Goal: Task Accomplishment & Management: Manage account settings

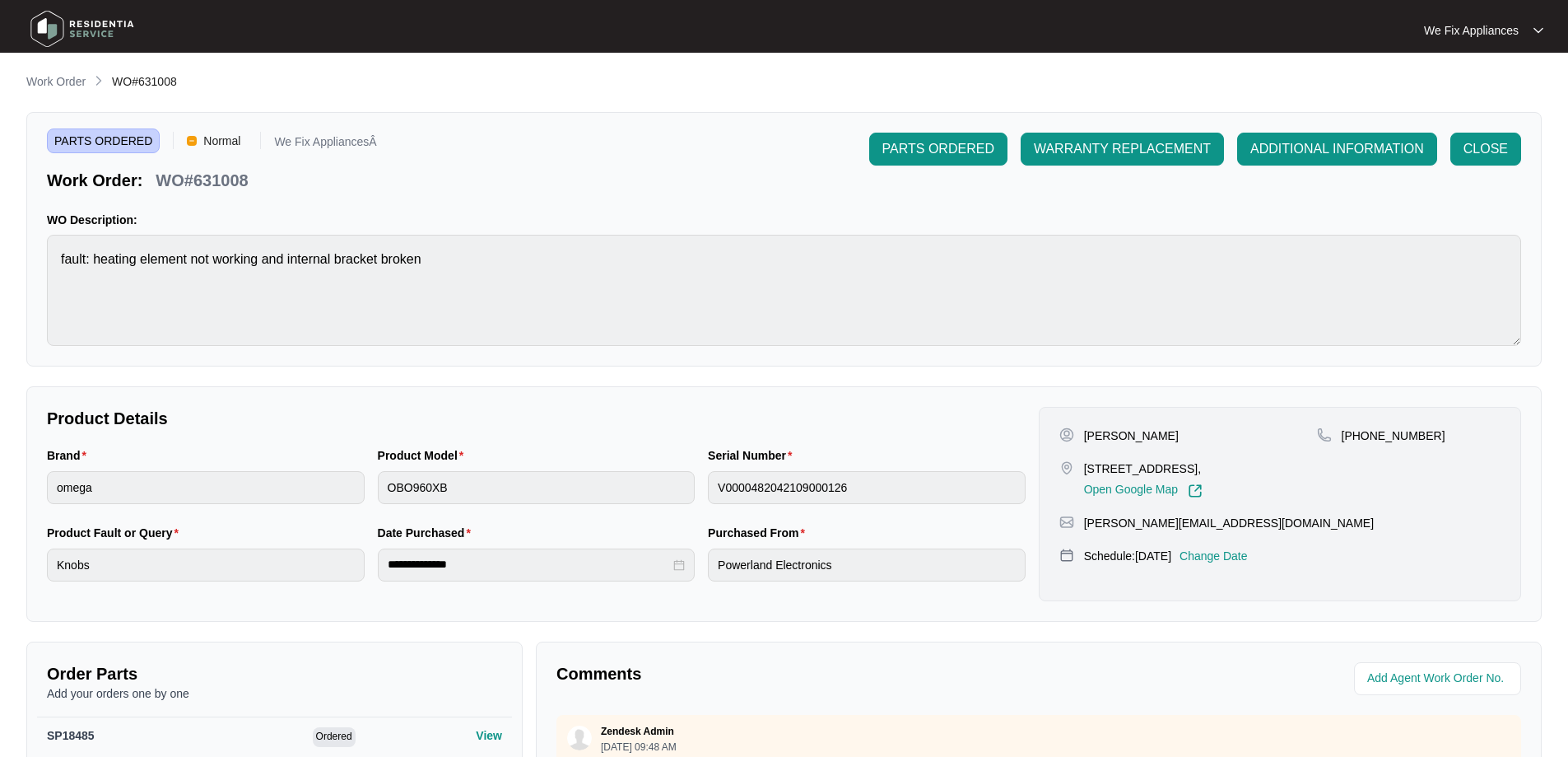
click at [94, 16] on img at bounding box center [82, 28] width 115 height 49
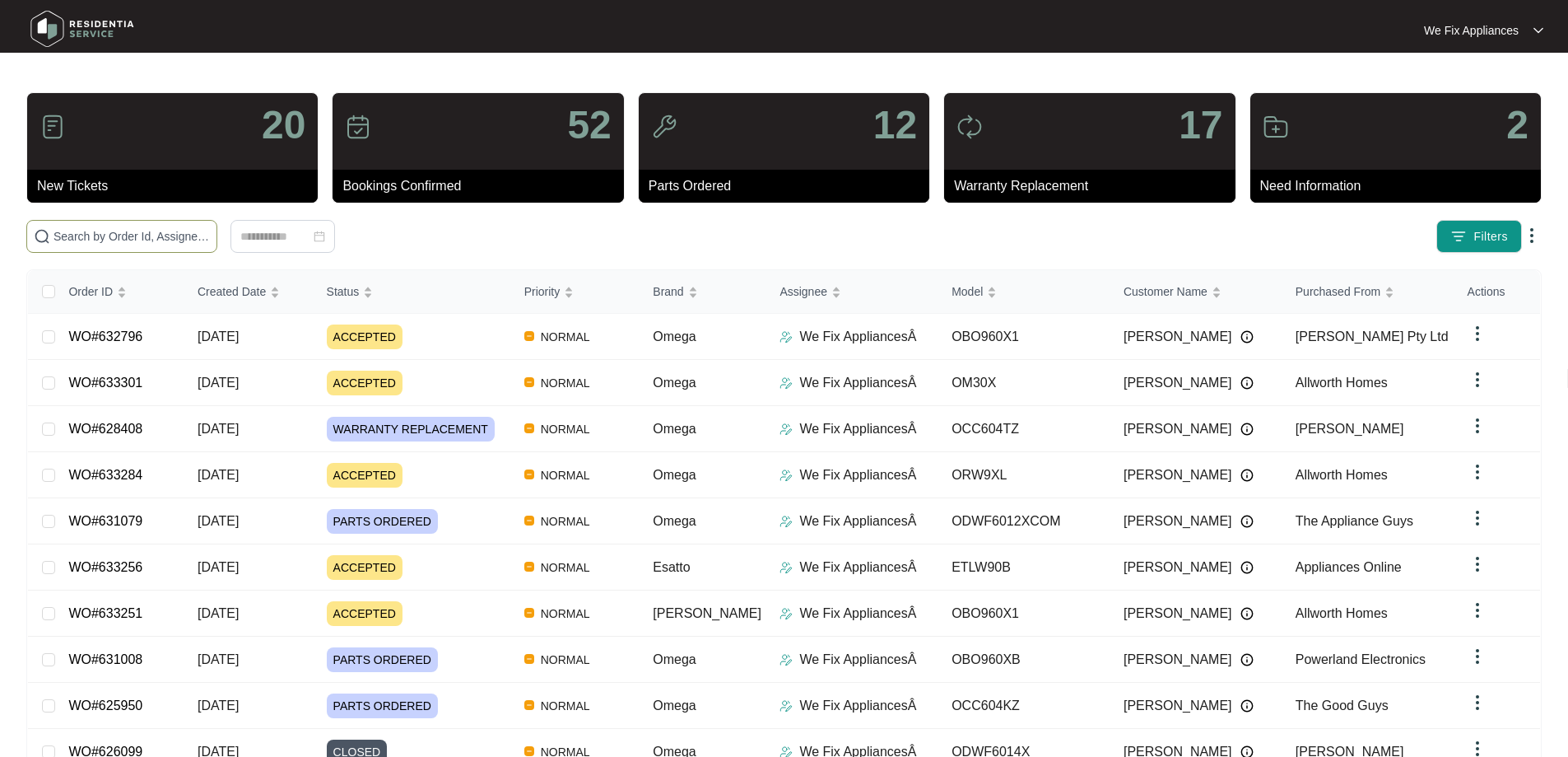
paste input "628836"
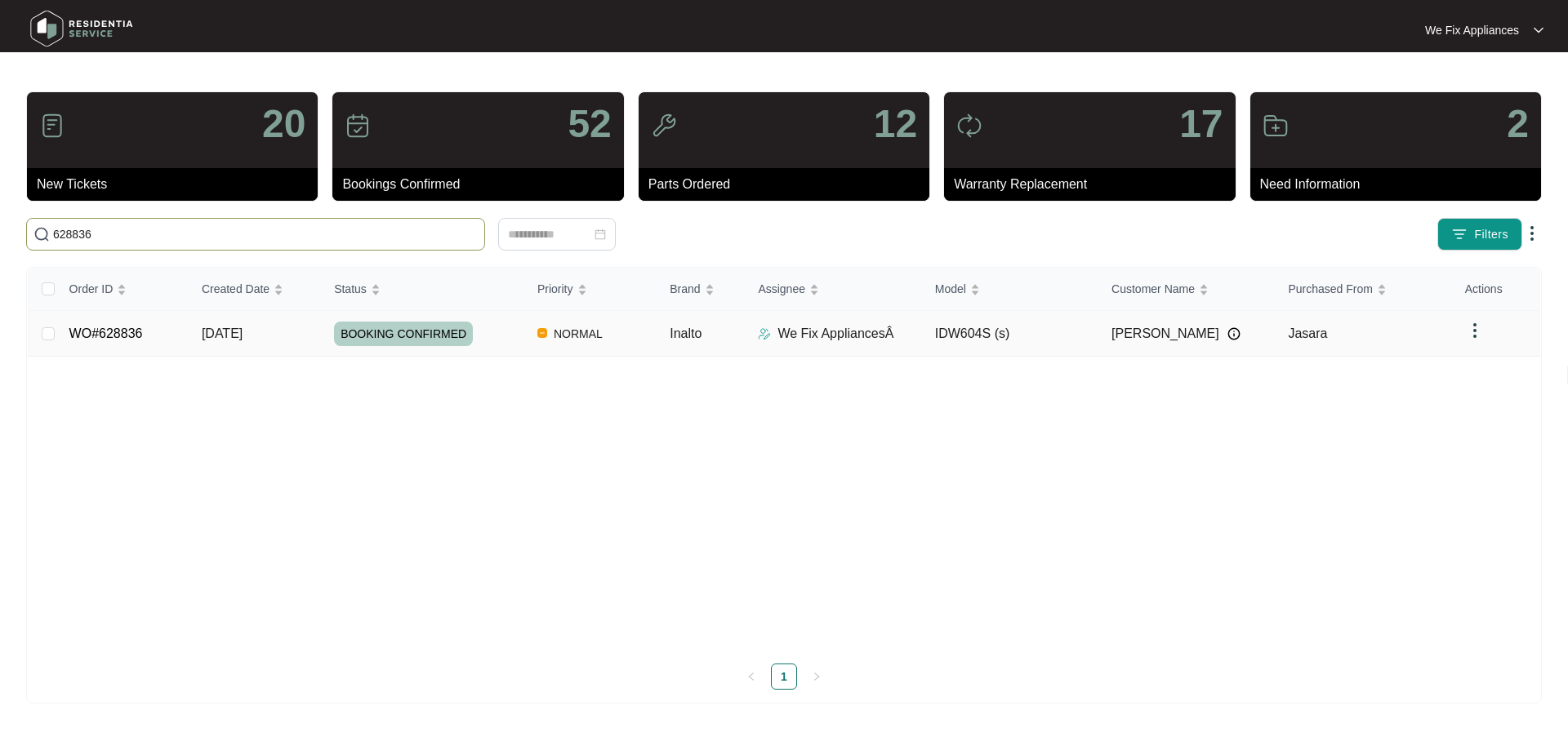
type input "628836"
click at [117, 334] on link "WO#628836" at bounding box center [105, 333] width 74 height 14
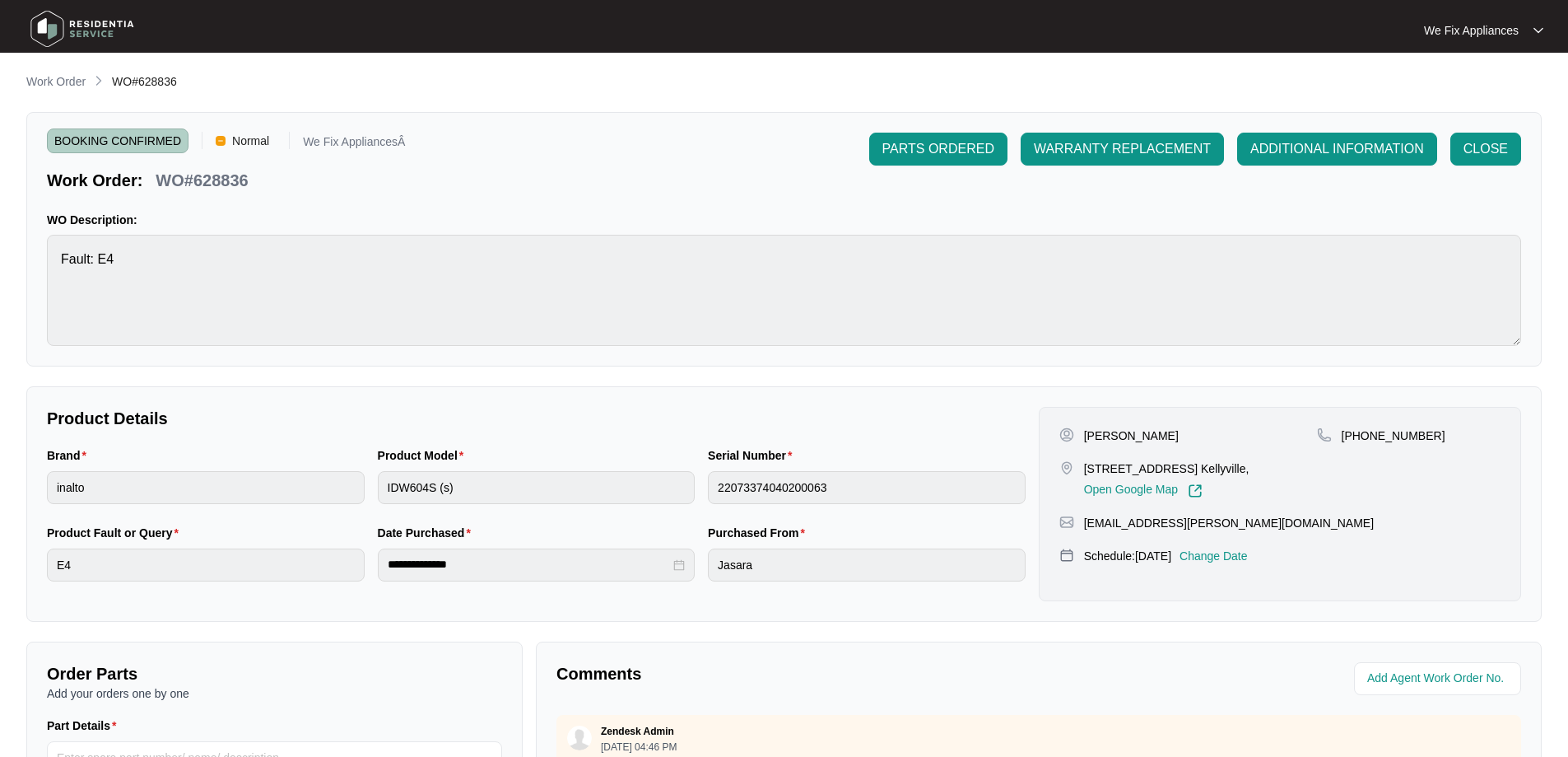
click at [1244, 554] on p "Change Date" at bounding box center [1214, 556] width 69 height 16
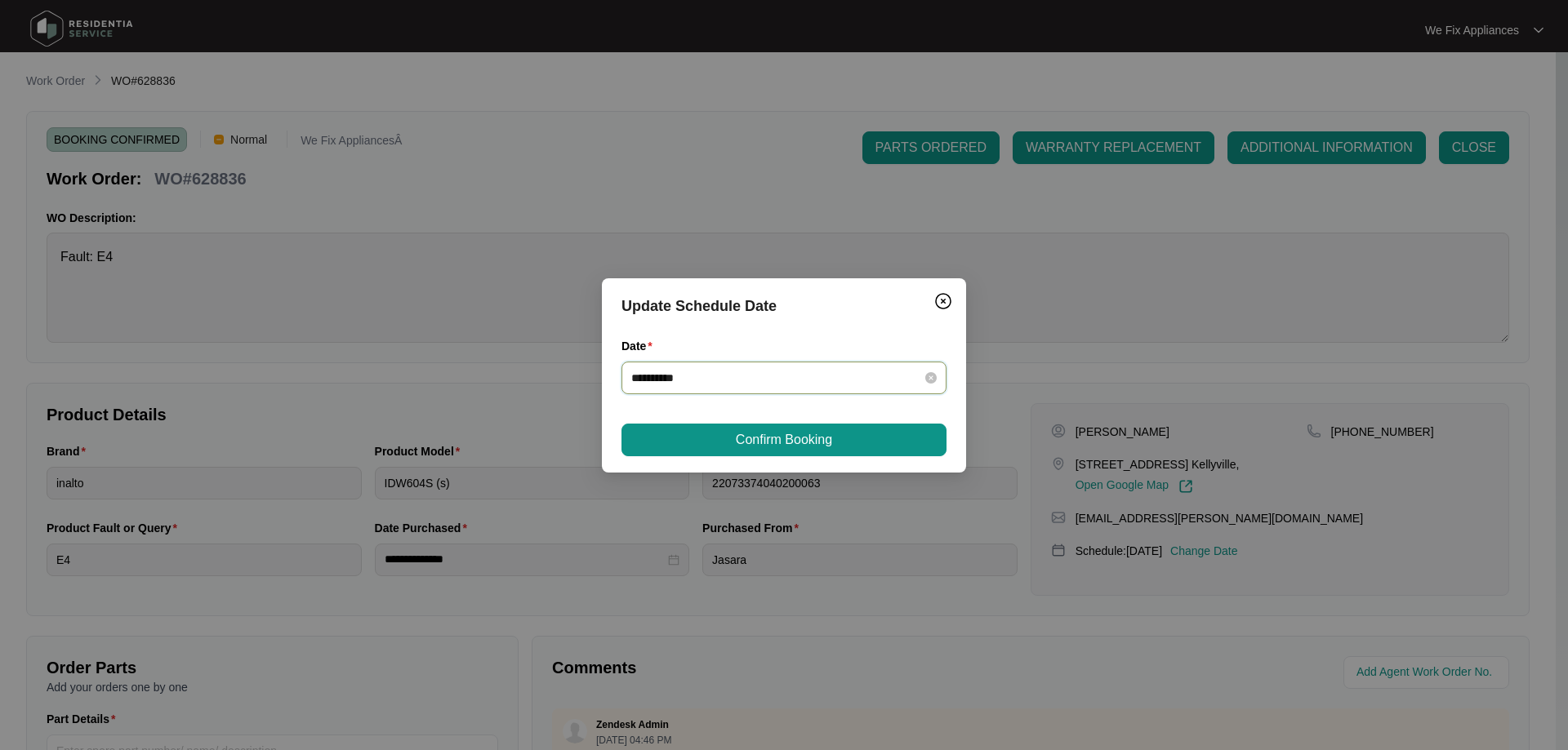
click at [771, 381] on input "**********" at bounding box center [774, 378] width 286 height 18
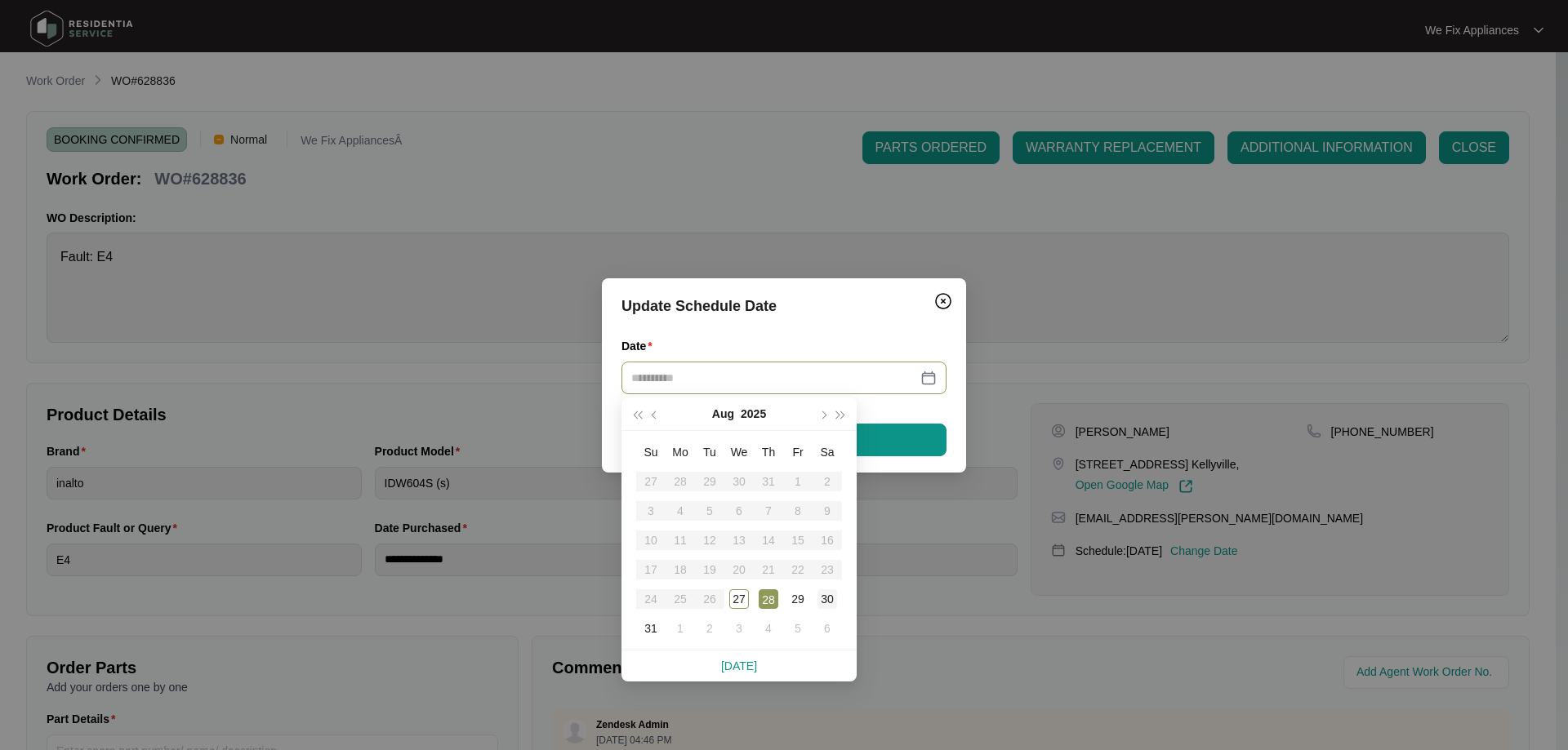
type input "**********"
click at [820, 599] on div "30" at bounding box center [828, 599] width 20 height 20
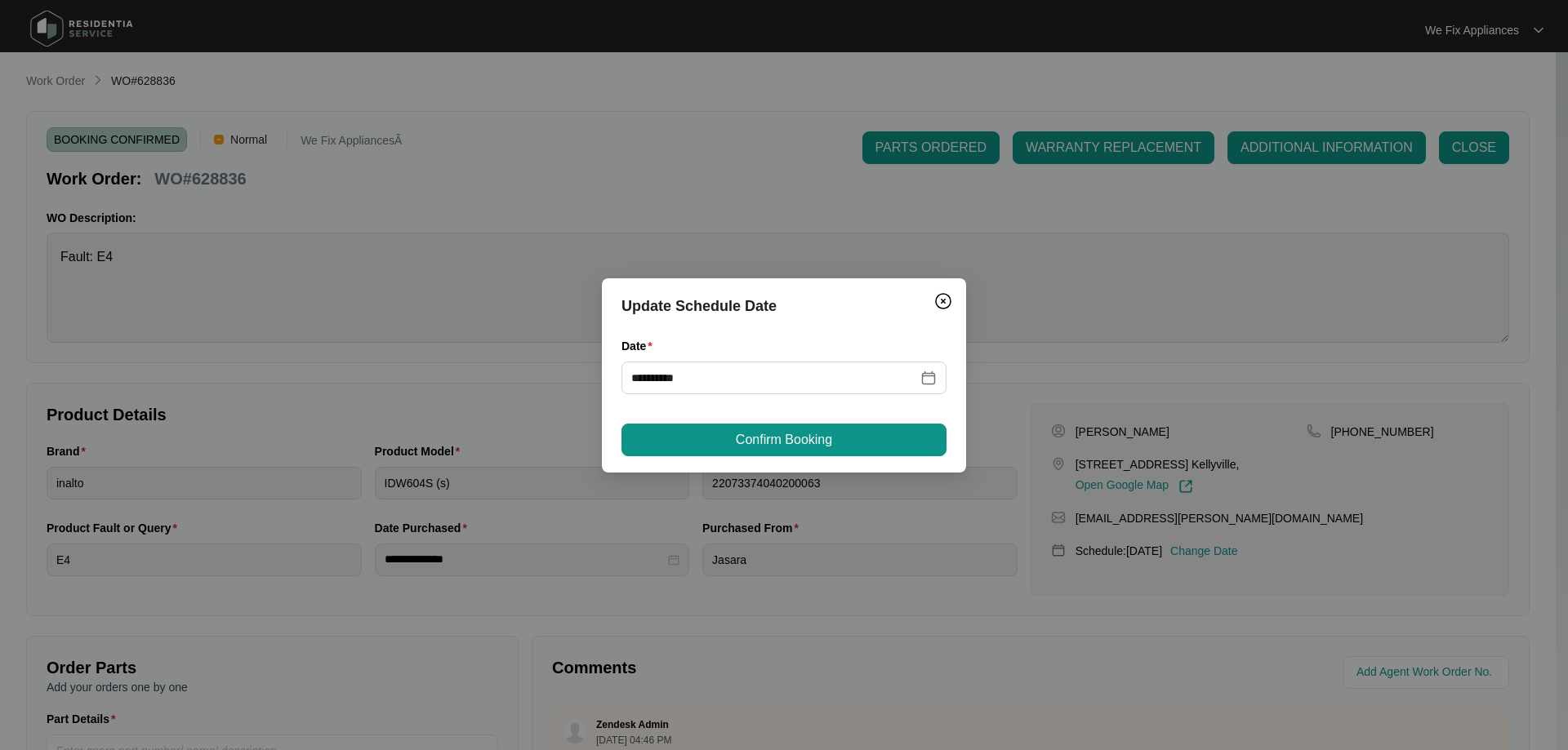
click at [806, 419] on div "**********" at bounding box center [783, 376] width 364 height 194
click at [787, 446] on span "Confirm Booking" at bounding box center [784, 440] width 96 height 20
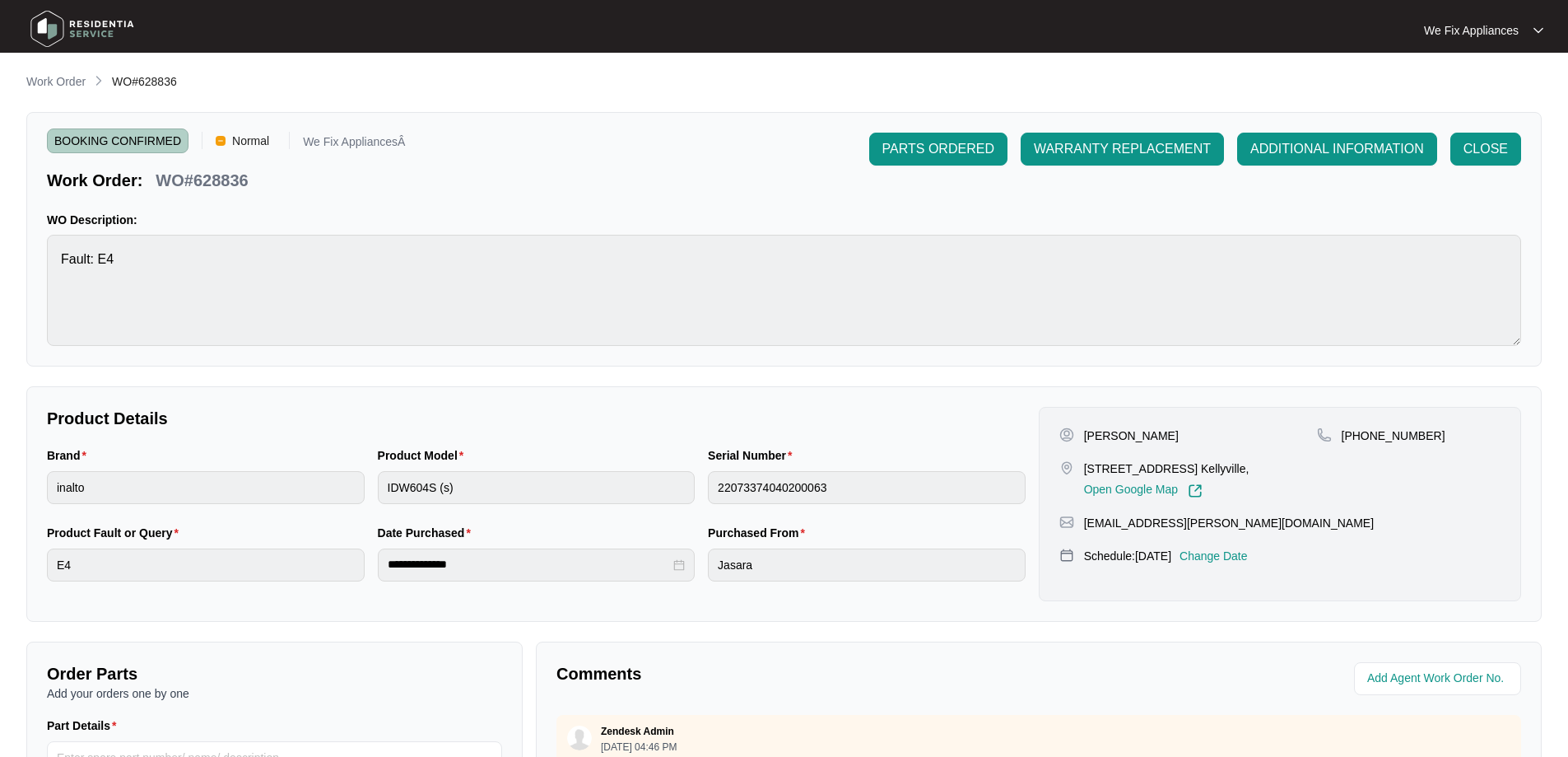
click at [76, 28] on img at bounding box center [82, 28] width 115 height 49
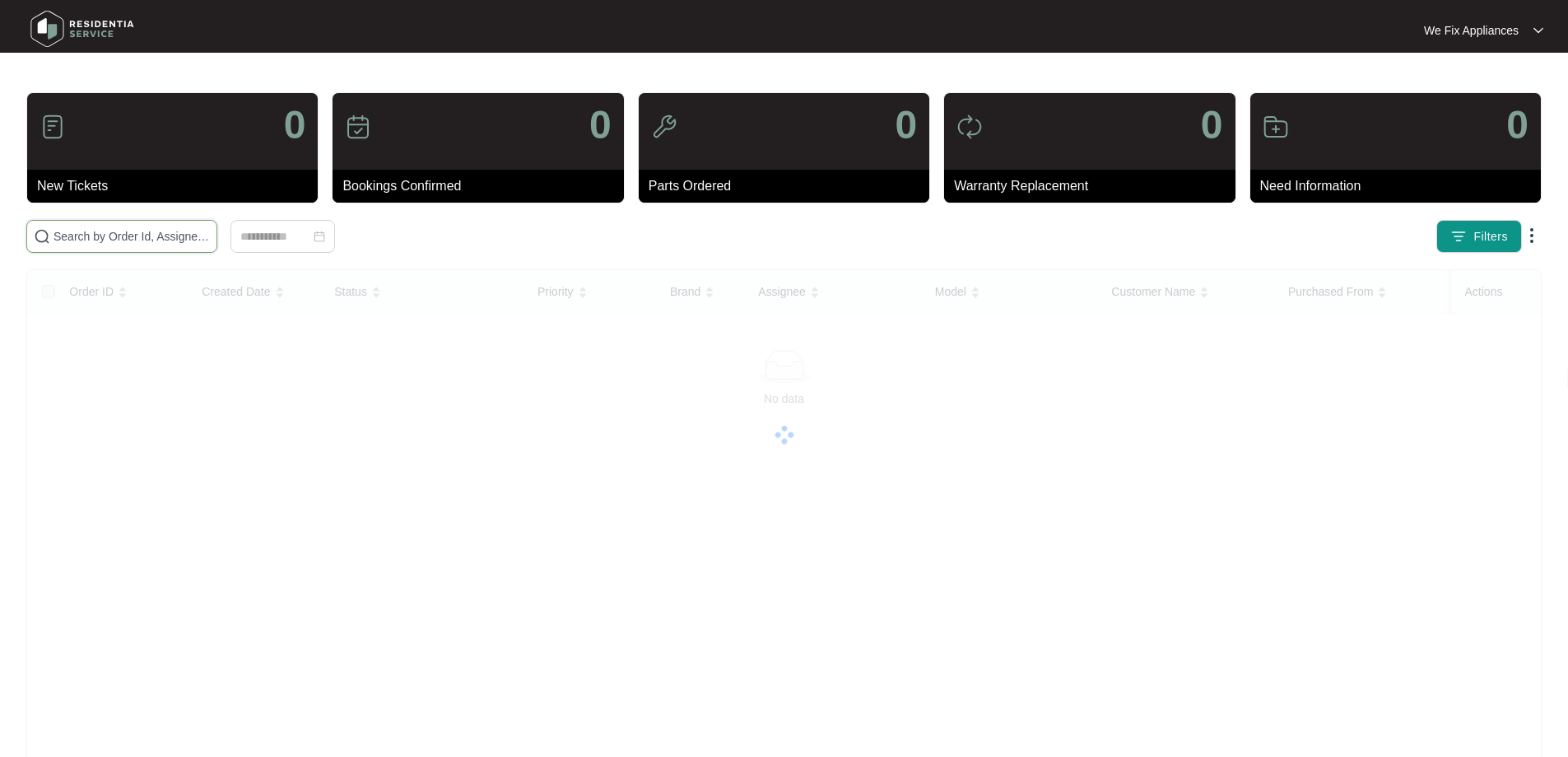
click at [140, 241] on input "text" at bounding box center [131, 236] width 157 height 18
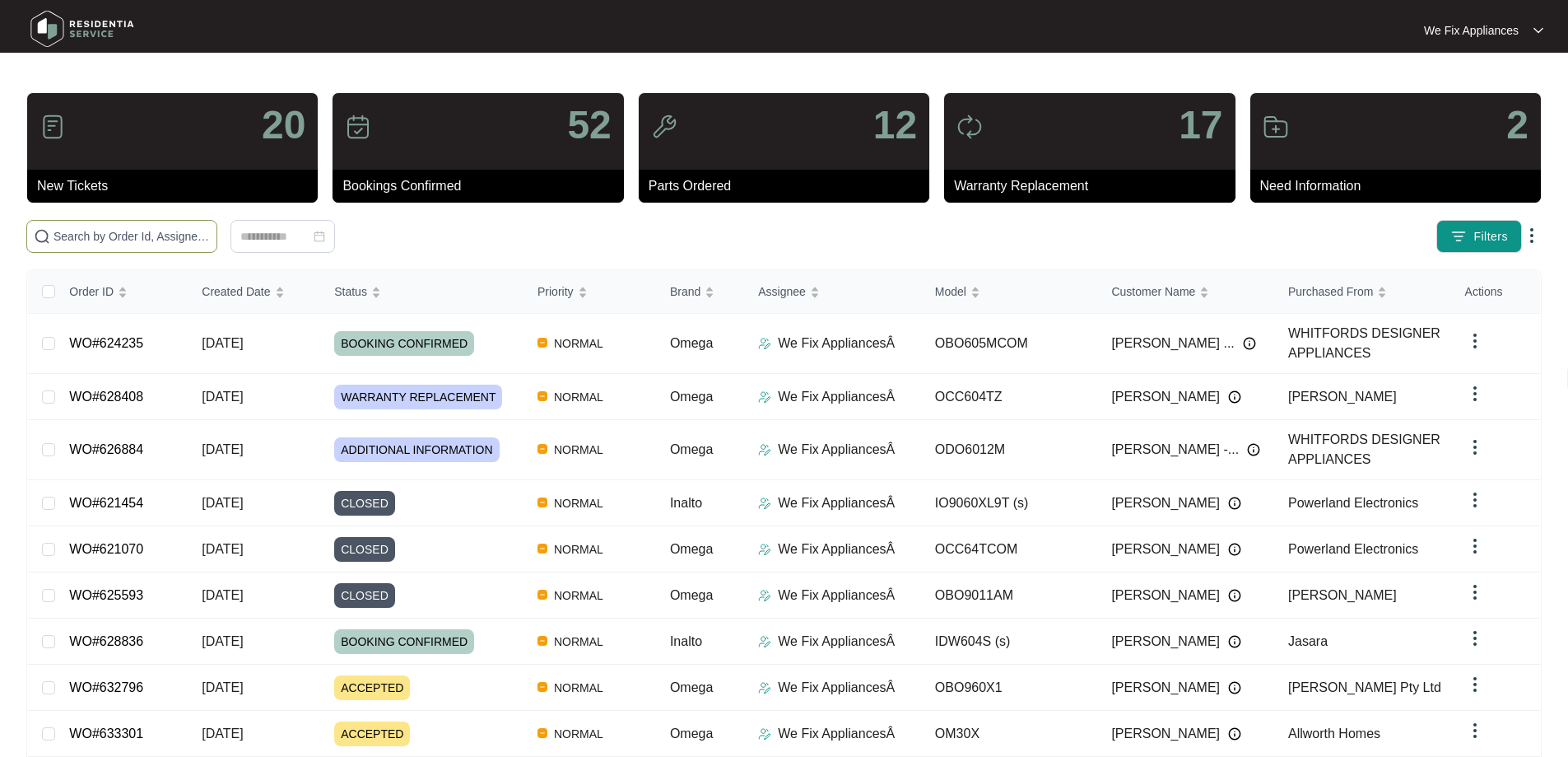
paste input "631836"
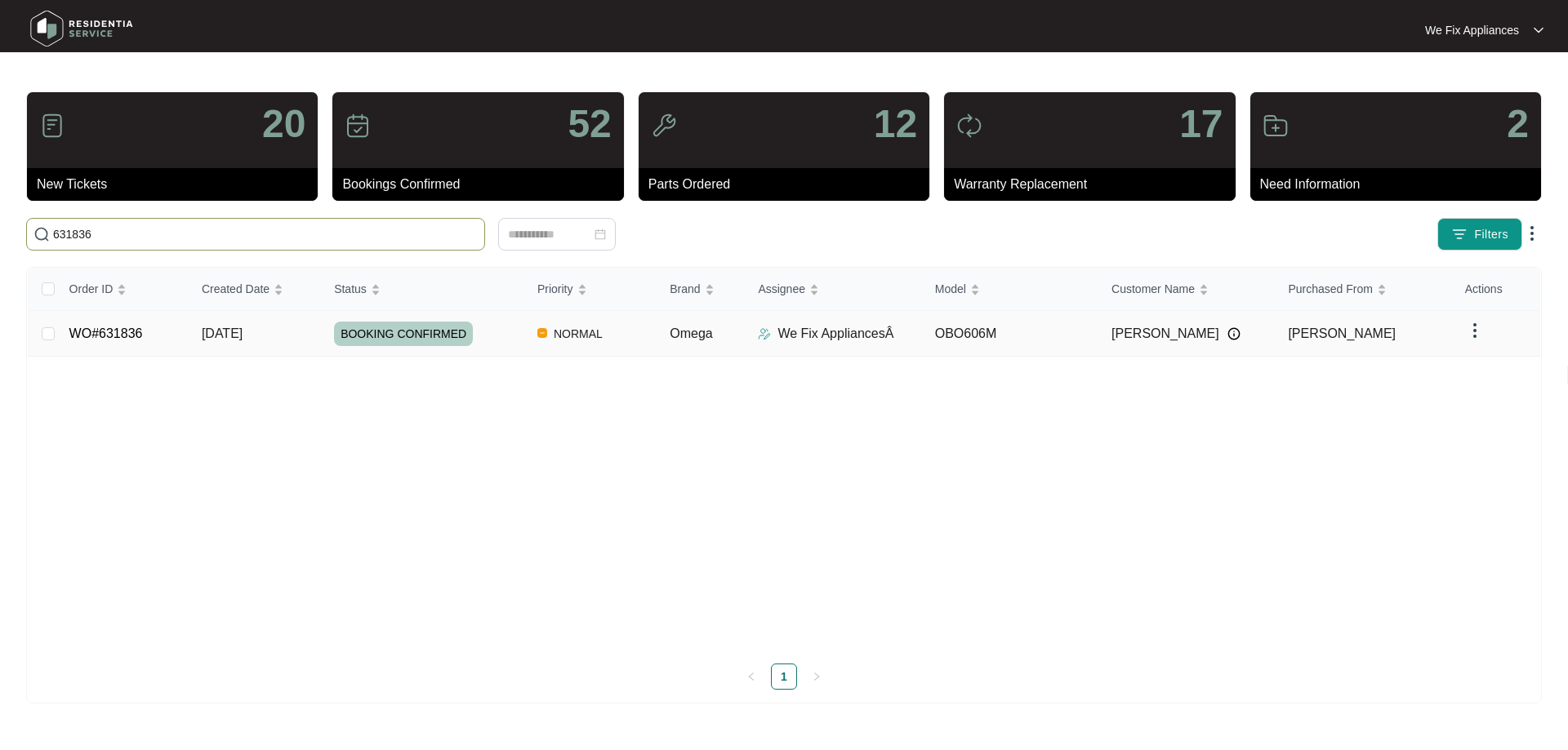
type input "631836"
click at [398, 335] on span "BOOKING CONFIRMED" at bounding box center [403, 333] width 139 height 25
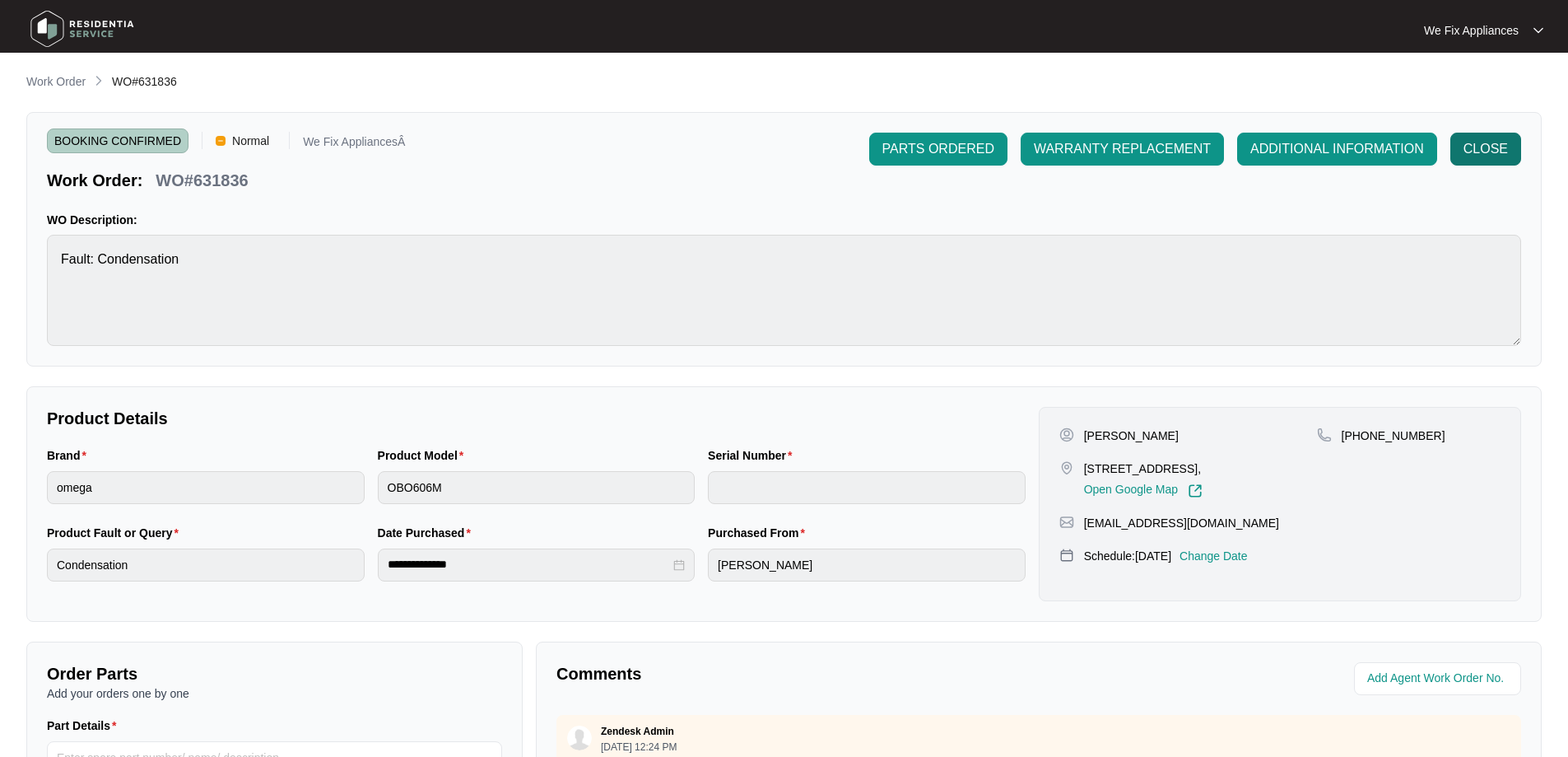
click at [1499, 159] on button "CLOSE" at bounding box center [1486, 149] width 71 height 33
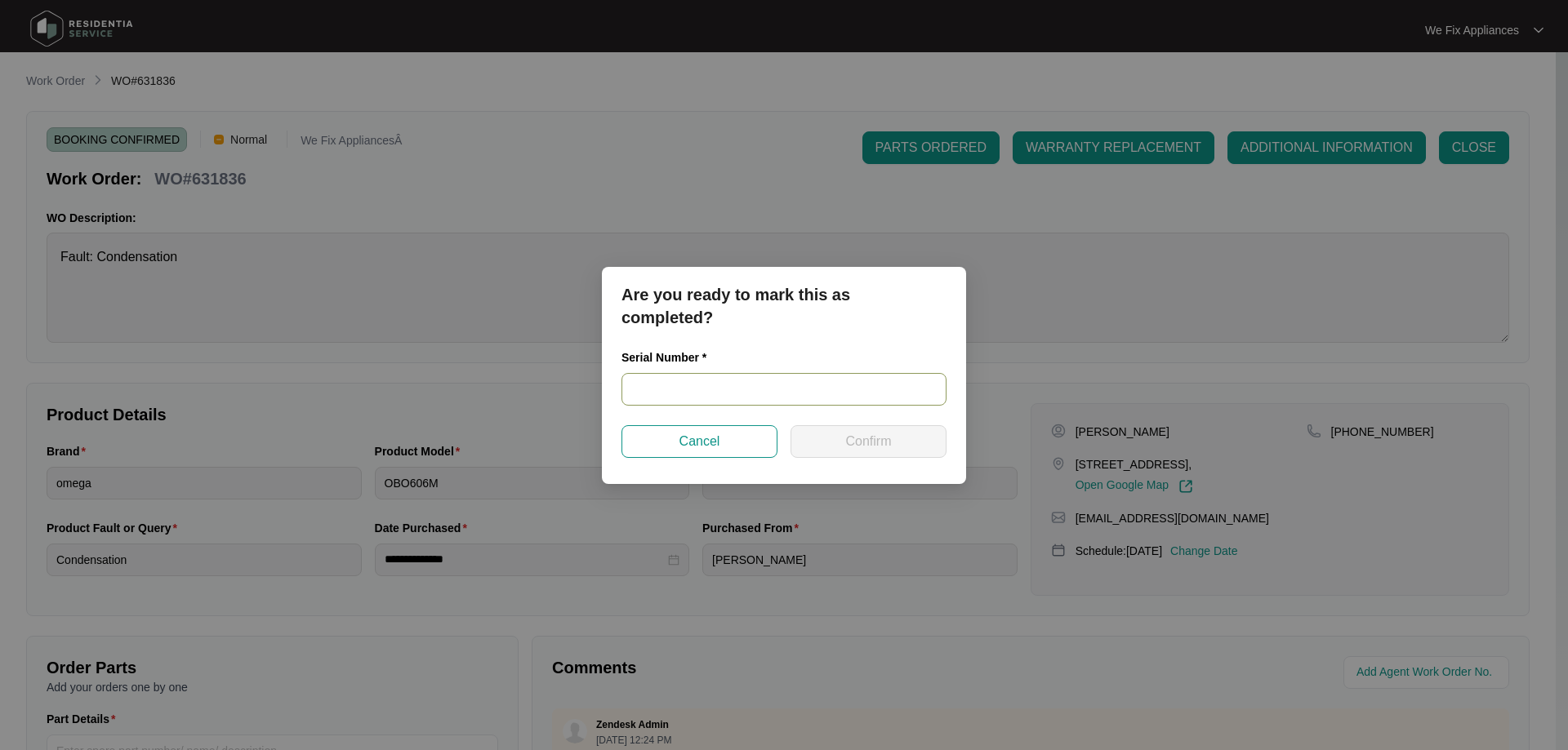
click at [676, 388] on input "text" at bounding box center [784, 390] width 325 height 33
paste input "968081825030569"
type input "968081825030569"
click at [854, 440] on span "Confirm" at bounding box center [868, 441] width 45 height 20
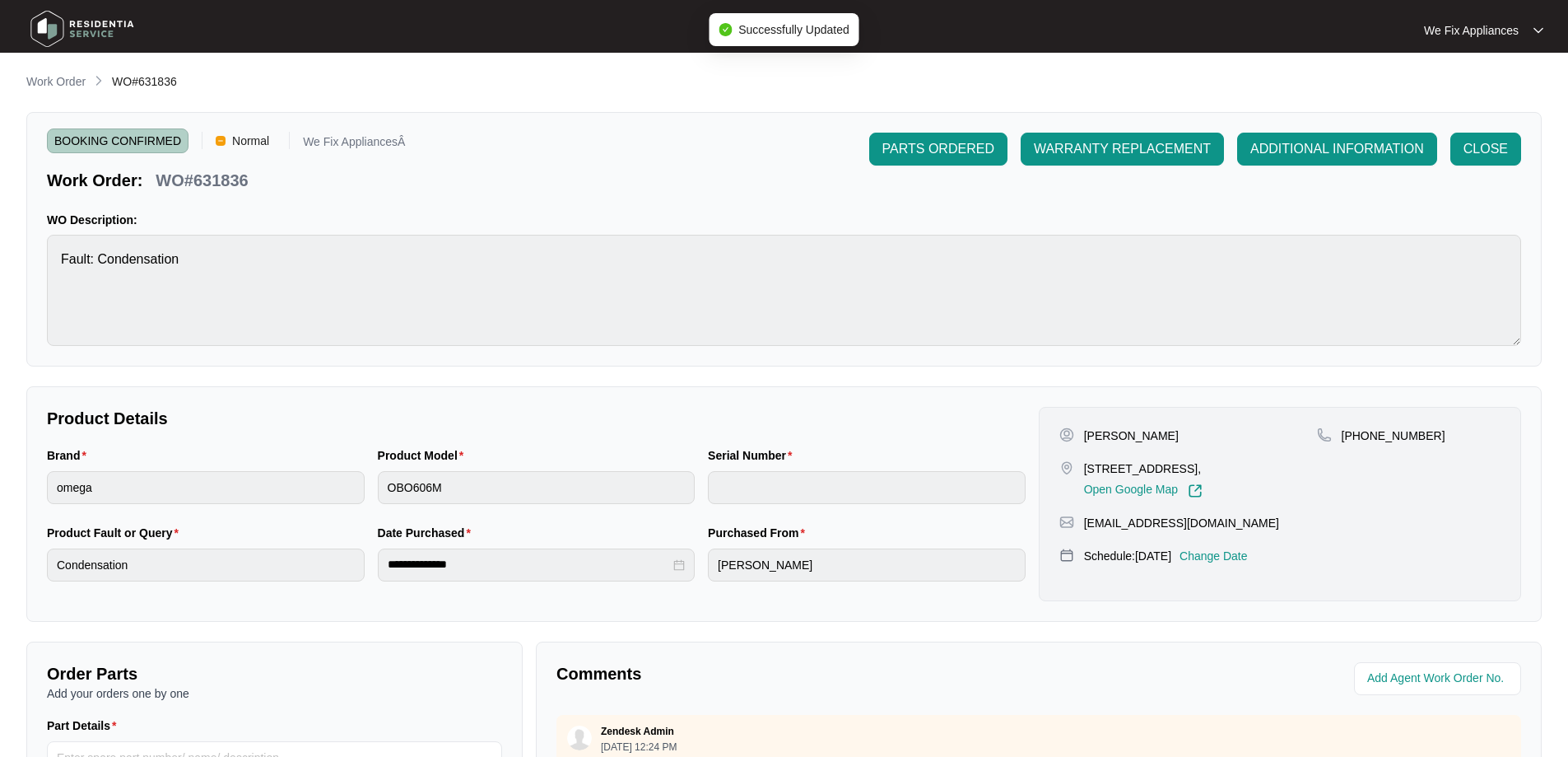
type input "968081825030569"
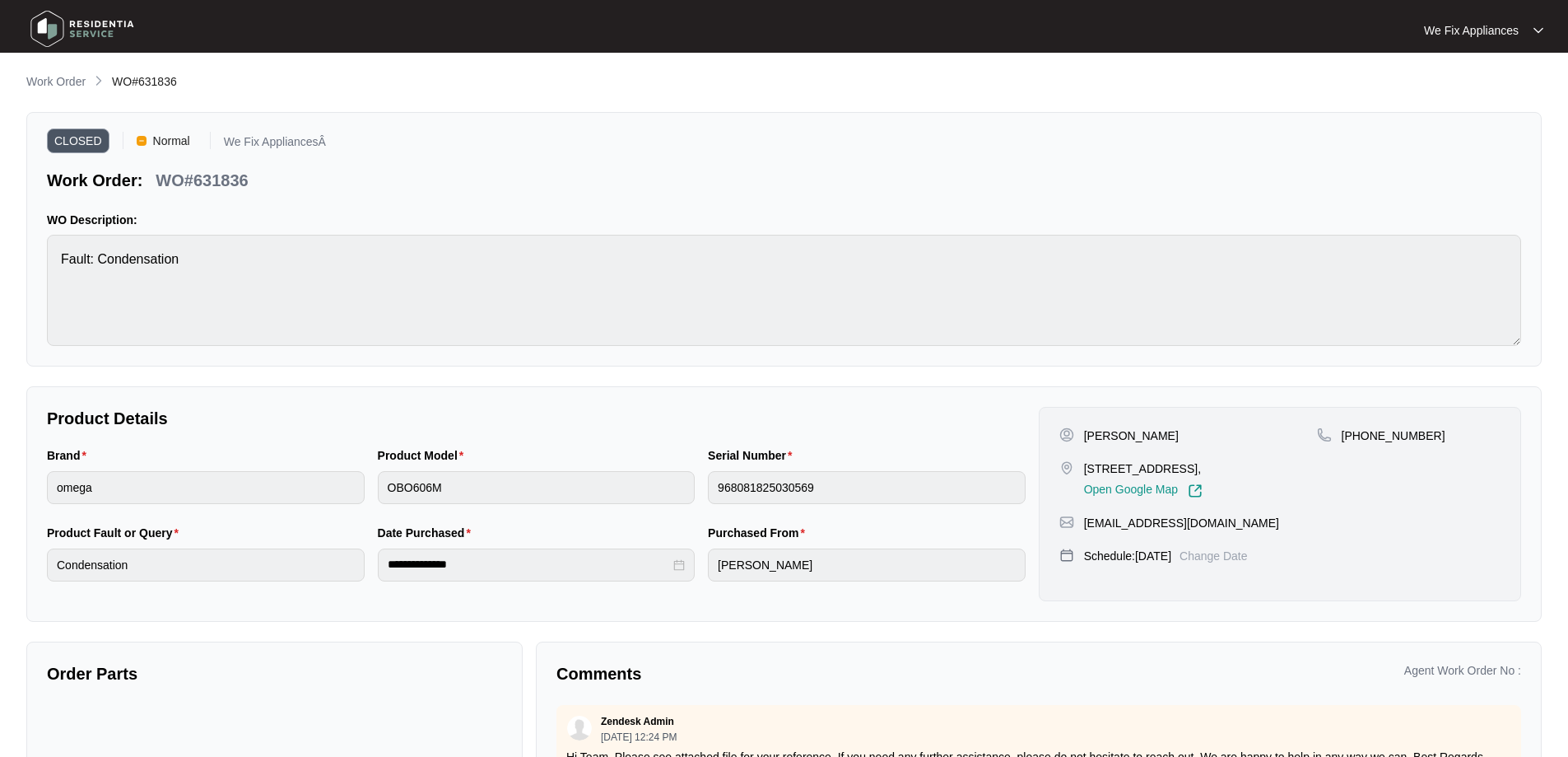
click at [77, 22] on img at bounding box center [82, 28] width 115 height 49
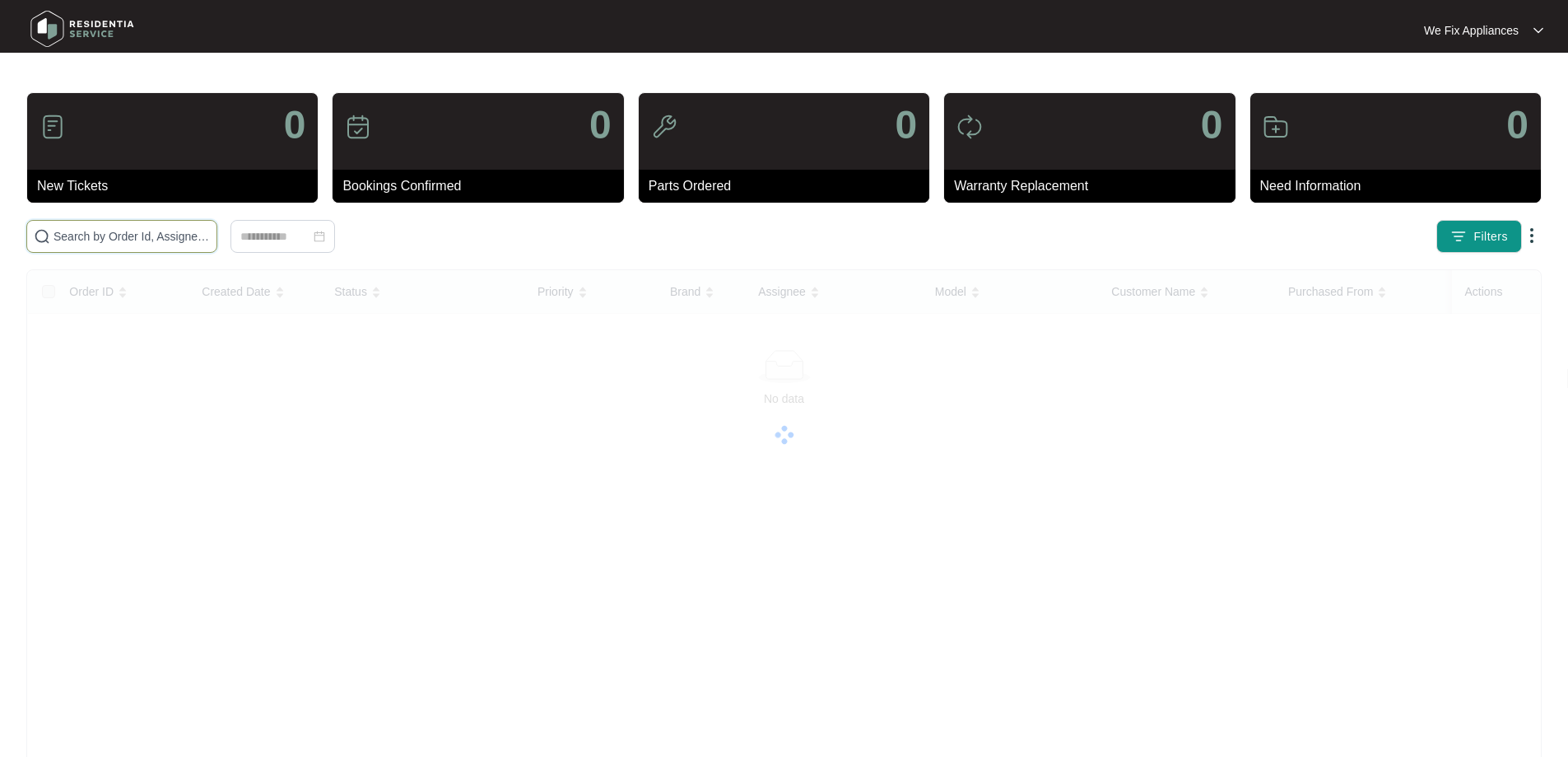
click at [151, 235] on input "text" at bounding box center [131, 236] width 157 height 18
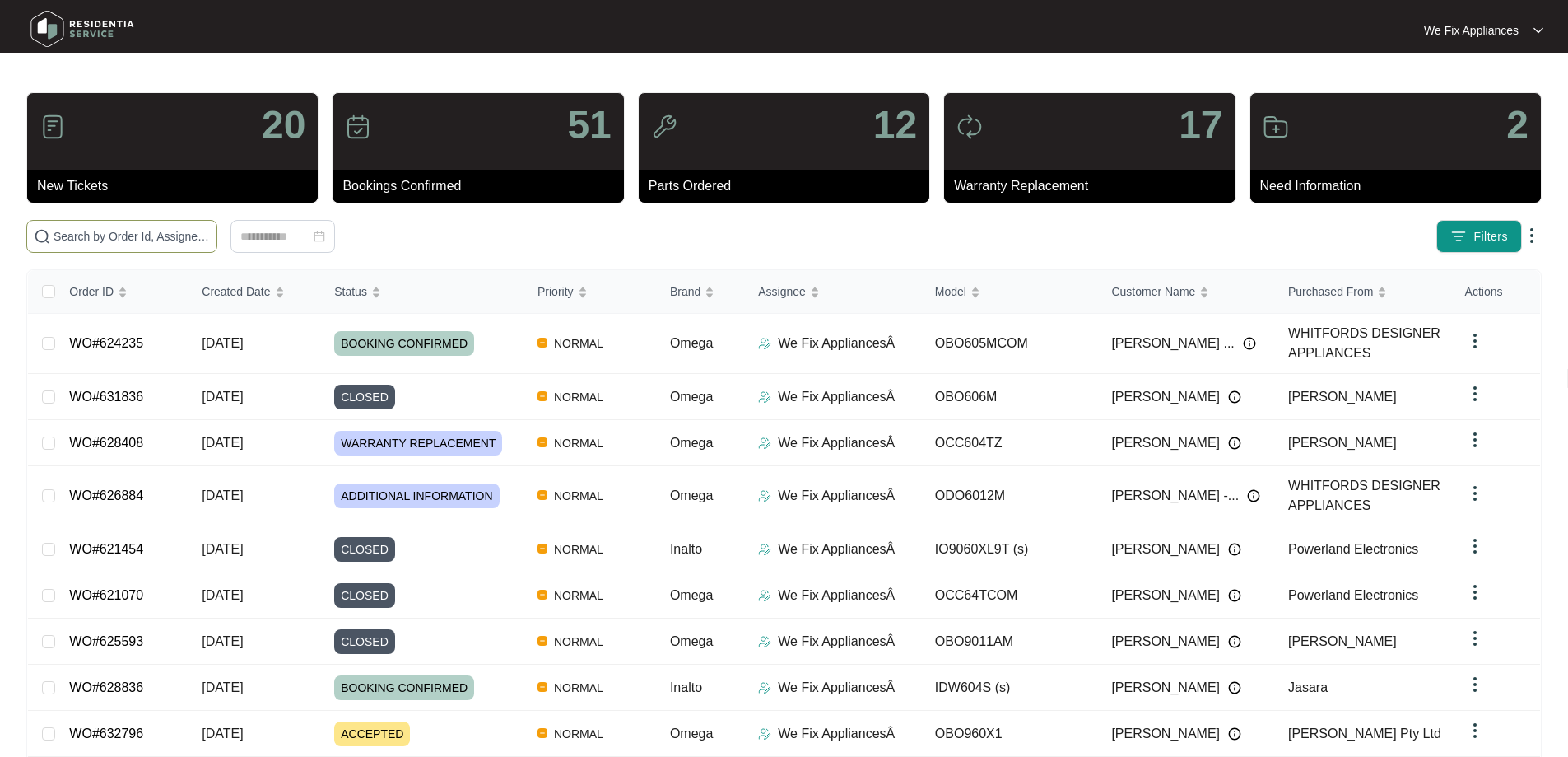
paste input "630479"
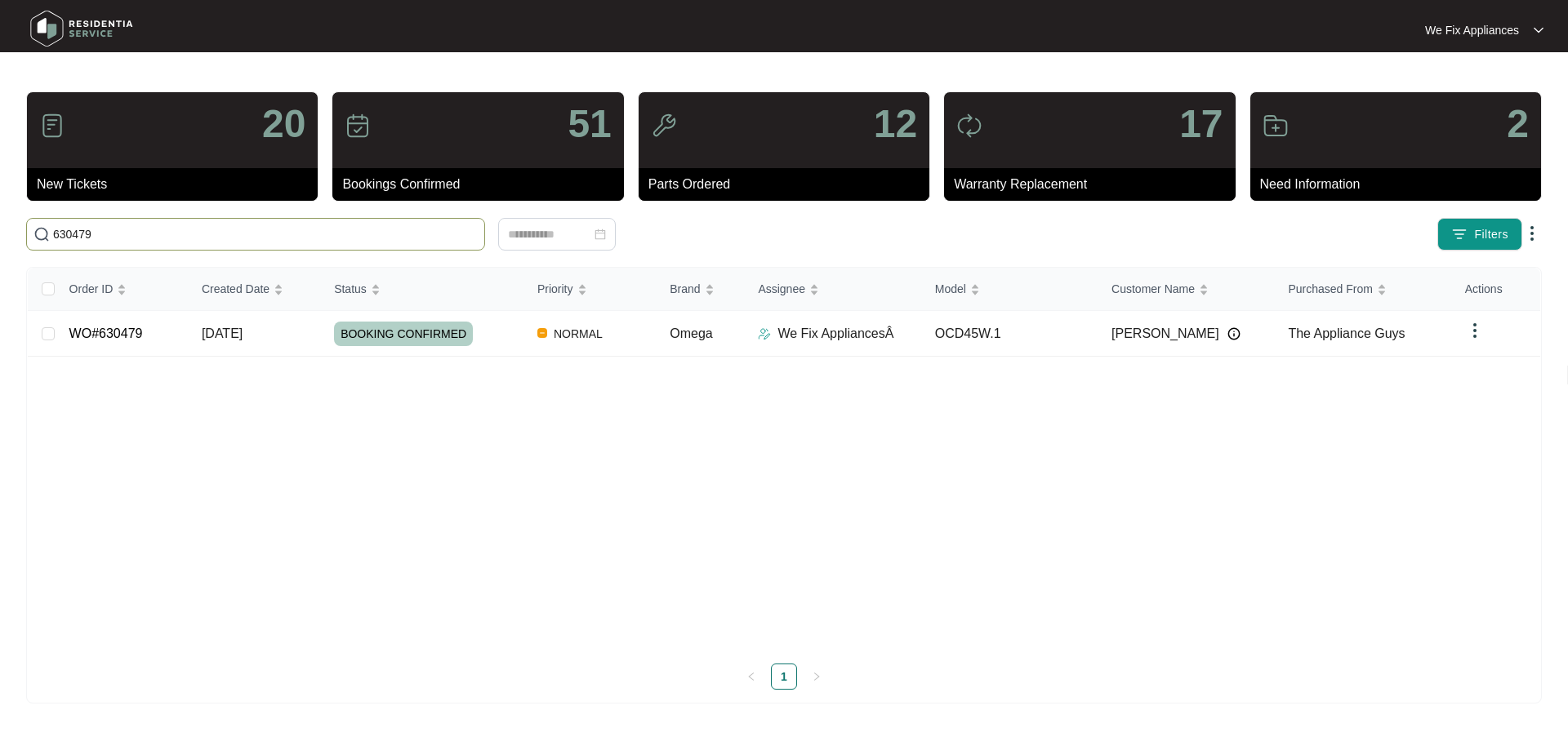
type input "630479"
click at [379, 333] on span "BOOKING CONFIRMED" at bounding box center [403, 333] width 139 height 25
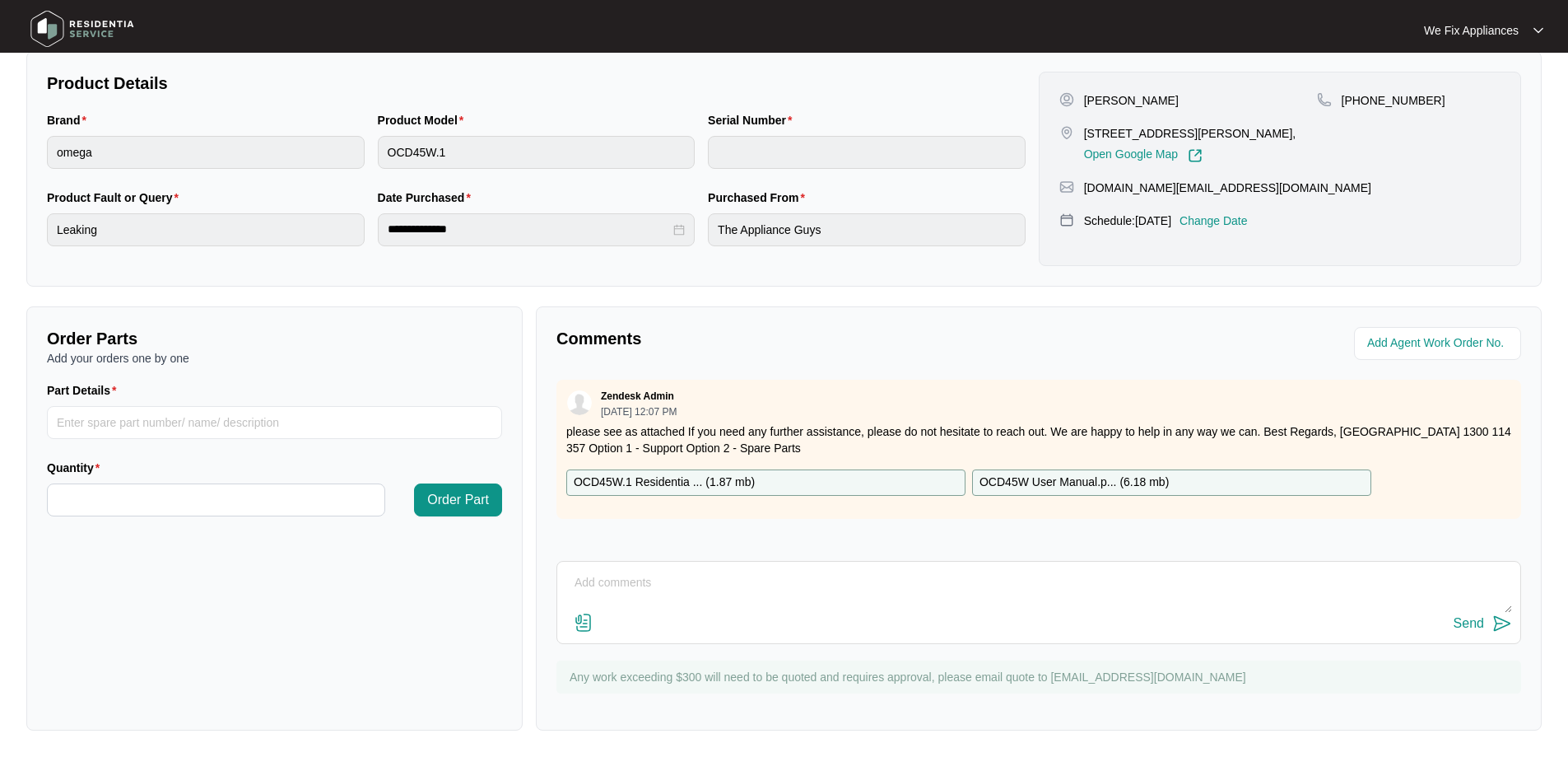
scroll to position [336, 0]
click at [727, 584] on textarea at bounding box center [1040, 591] width 947 height 43
drag, startPoint x: 899, startPoint y: 591, endPoint x: 558, endPoint y: 575, distance: 341.4
click at [558, 575] on div "Hi team the elbow duct was not fitted at the back of the exhaust outlet Send" at bounding box center [1039, 602] width 964 height 83
click at [898, 593] on textarea "Hi team the elbow duct was not fitted at the back of the exhaust outlet" at bounding box center [1040, 591] width 947 height 43
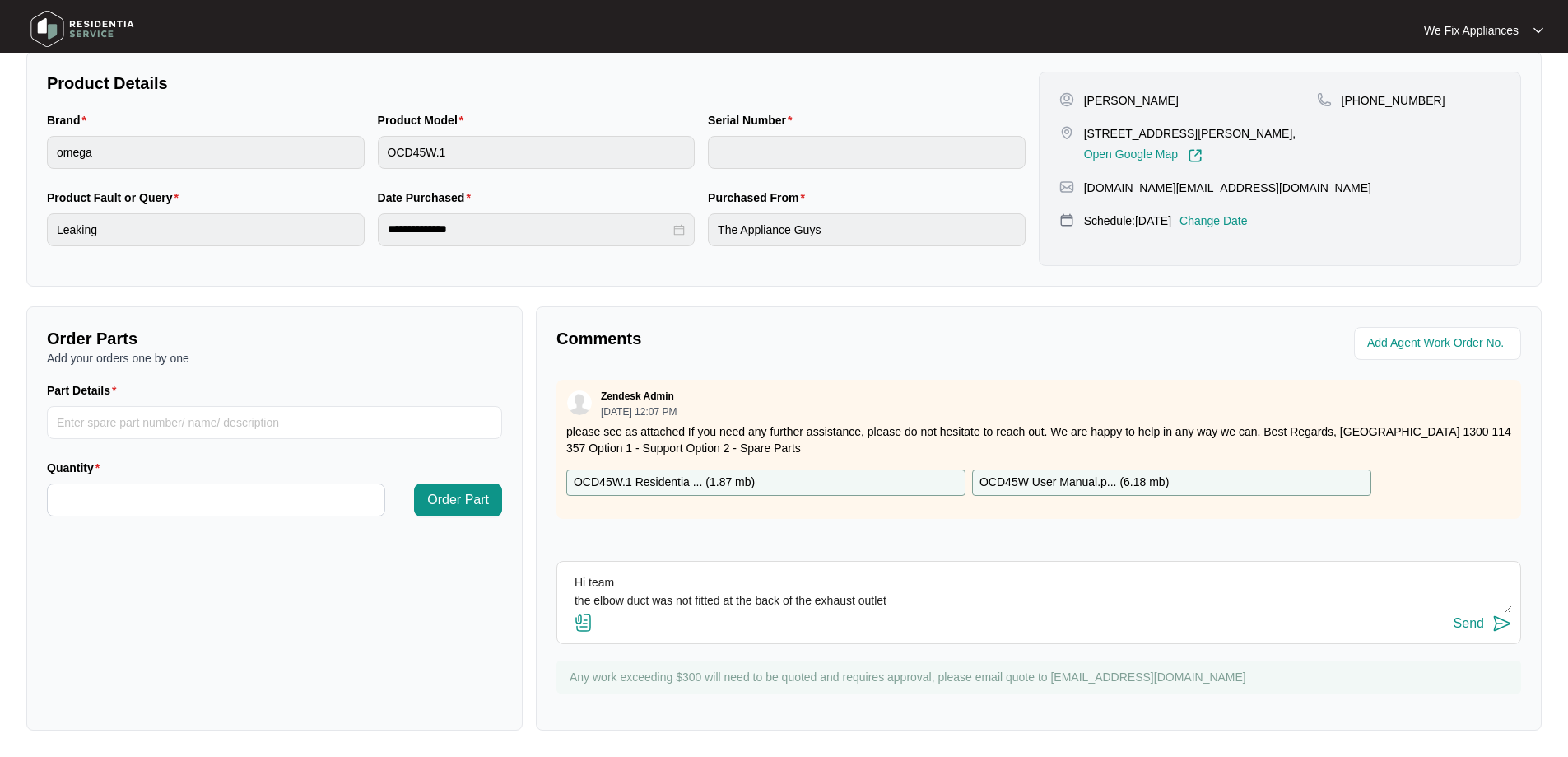
type textarea "Hi team the elbow duct was not fitted at the back of the exhaust outlet"
drag, startPoint x: 907, startPoint y: 594, endPoint x: 550, endPoint y: 569, distance: 357.9
click at [550, 569] on div "Comments Zendesk Admin [DATE] 12:07 PM please see as attached If you need any f…" at bounding box center [1039, 518] width 1006 height 424
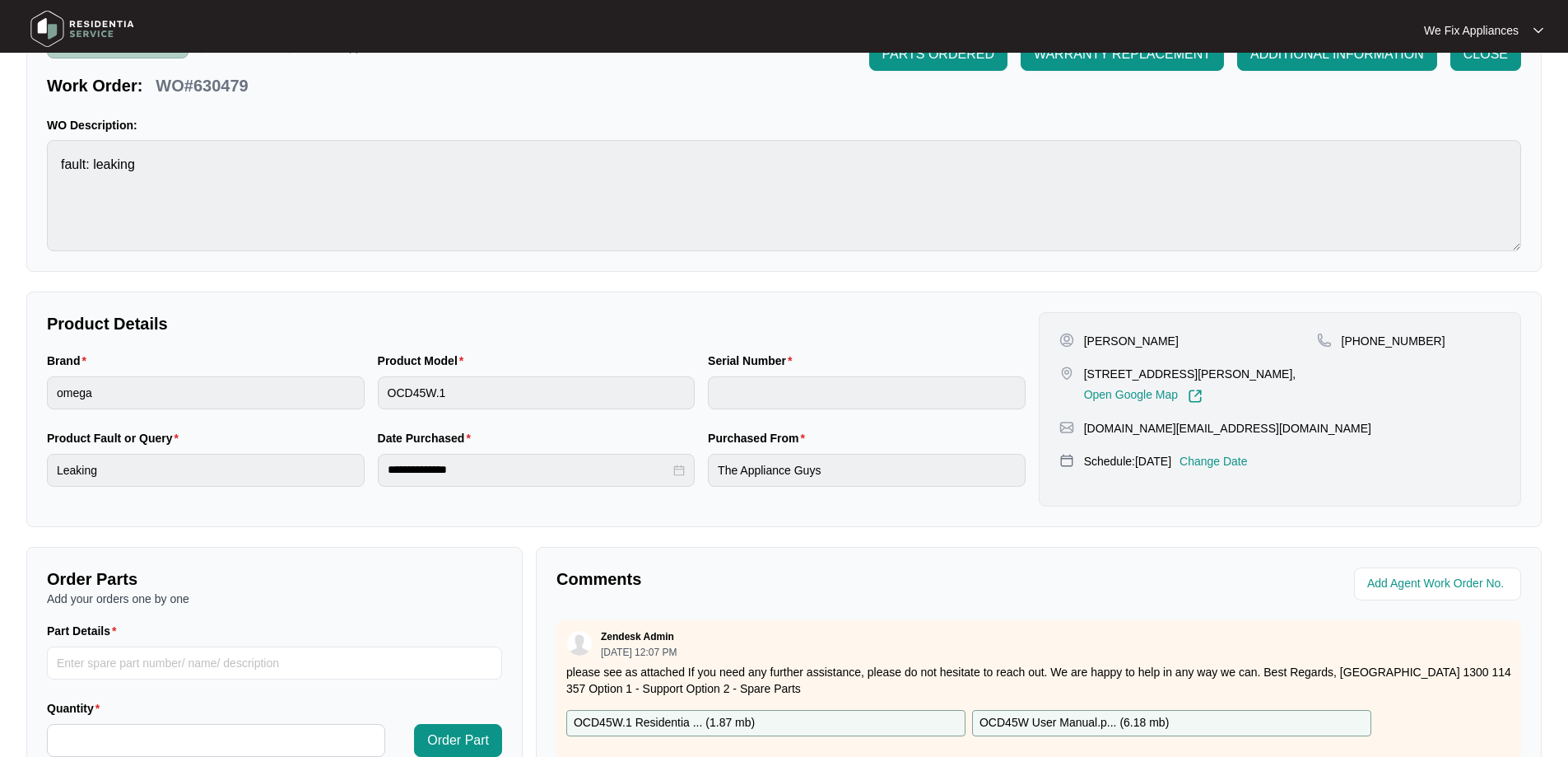
scroll to position [0, 0]
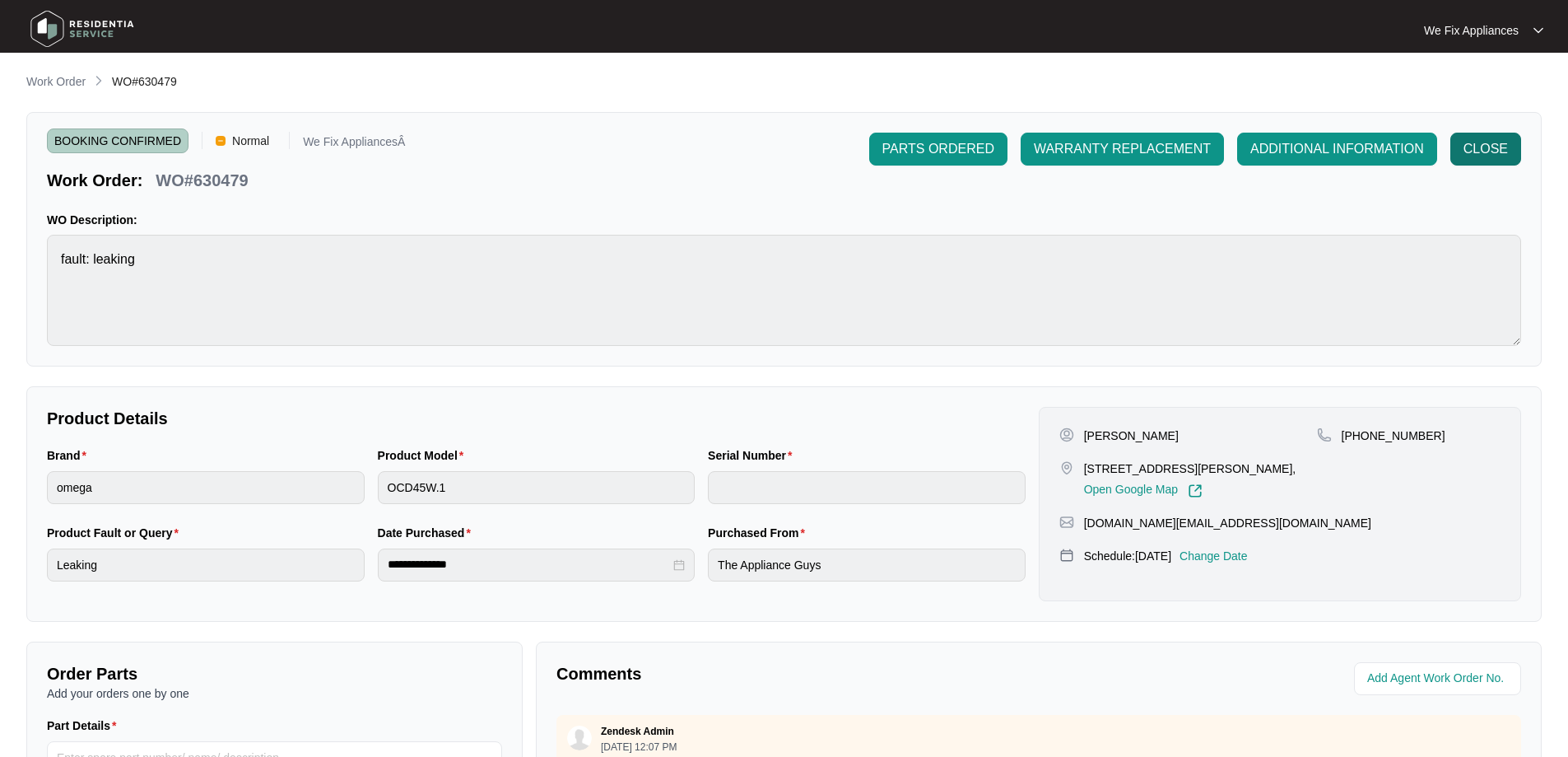
click at [1484, 150] on span "CLOSE" at bounding box center [1486, 149] width 45 height 20
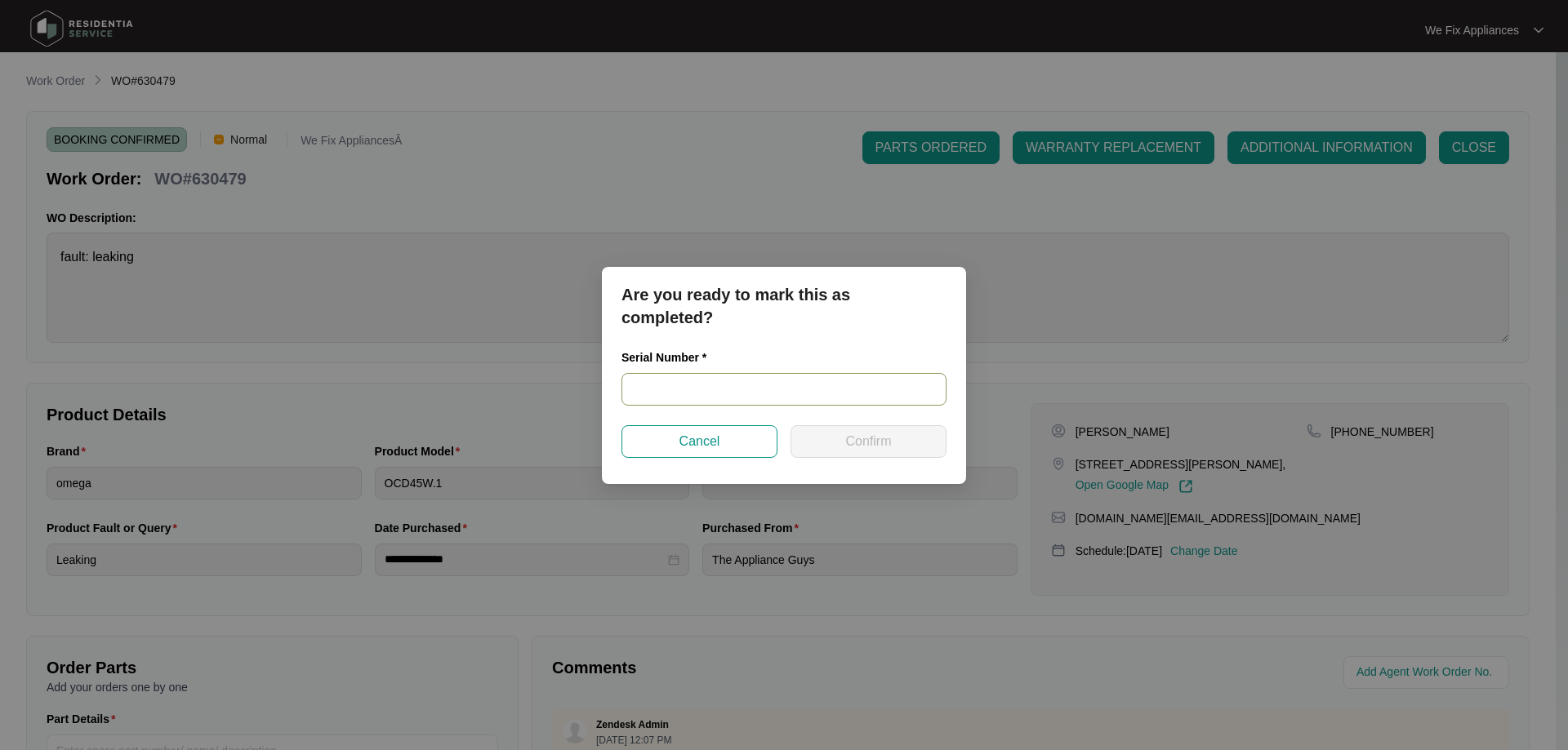
click at [689, 377] on input "text" at bounding box center [784, 390] width 325 height 33
type input "no serial"
click at [882, 448] on span "Confirm" at bounding box center [868, 441] width 45 height 20
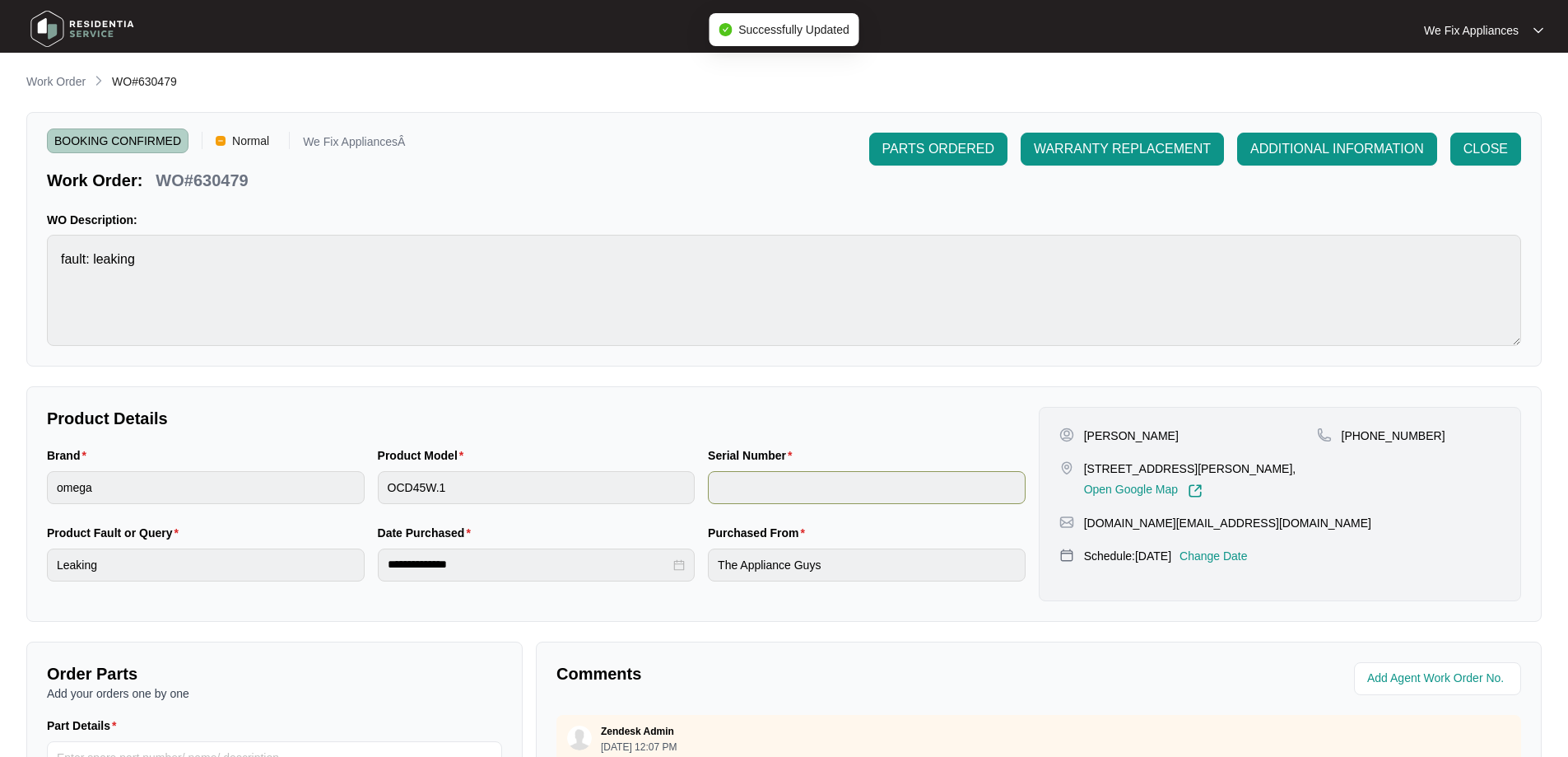
type input "no serial"
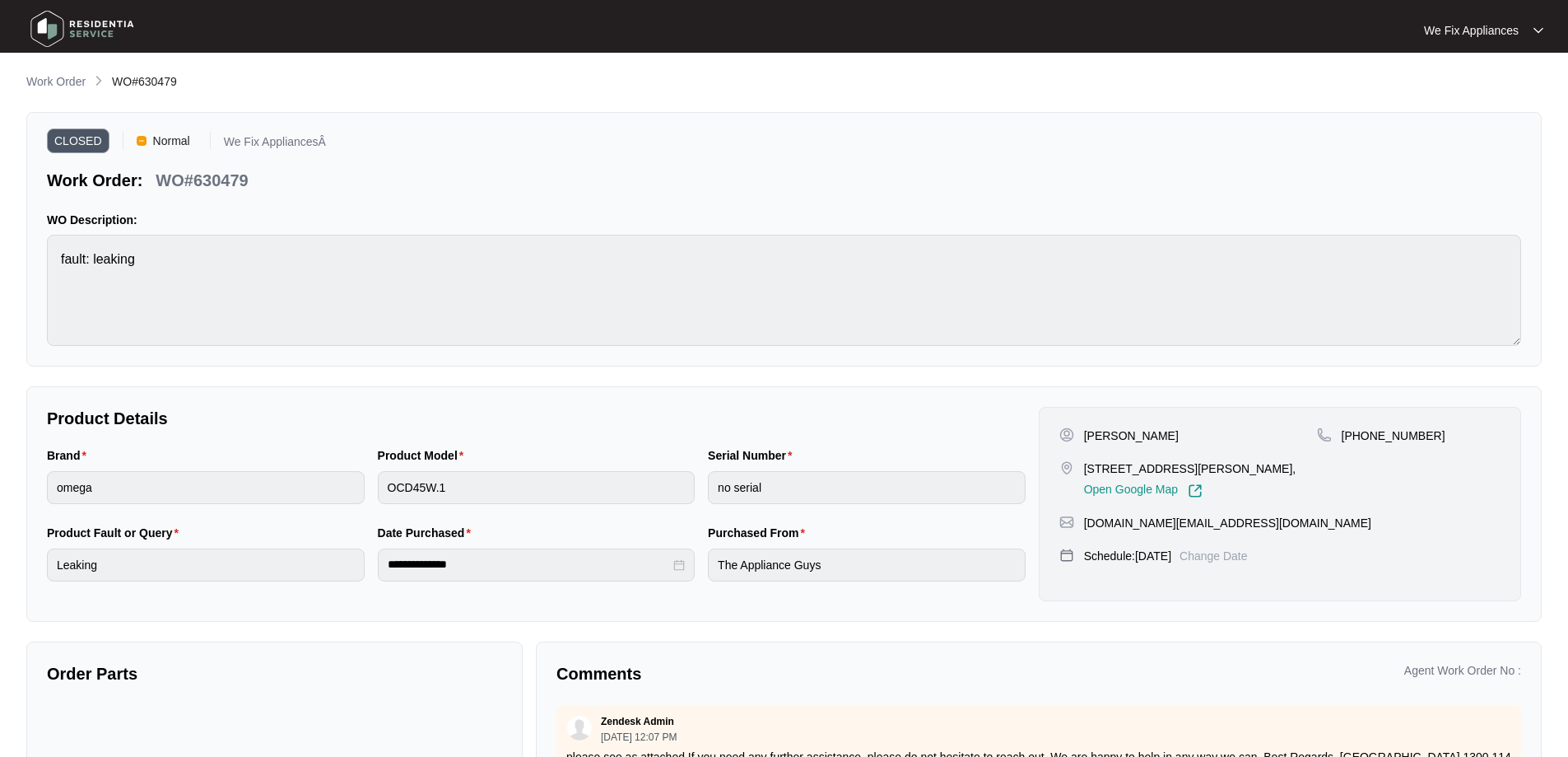
click at [69, 27] on img at bounding box center [82, 28] width 115 height 49
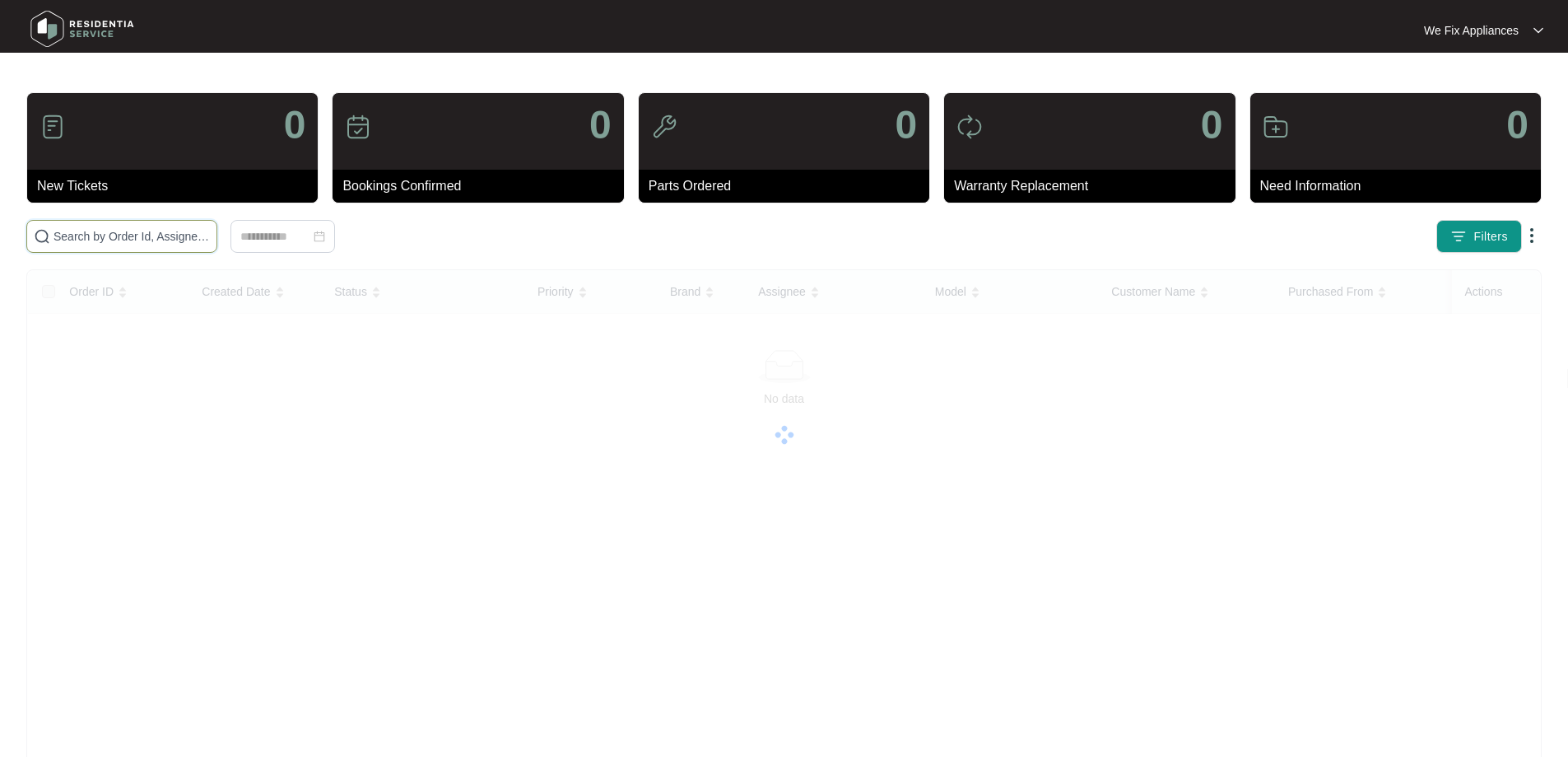
click at [102, 238] on input "text" at bounding box center [131, 236] width 157 height 18
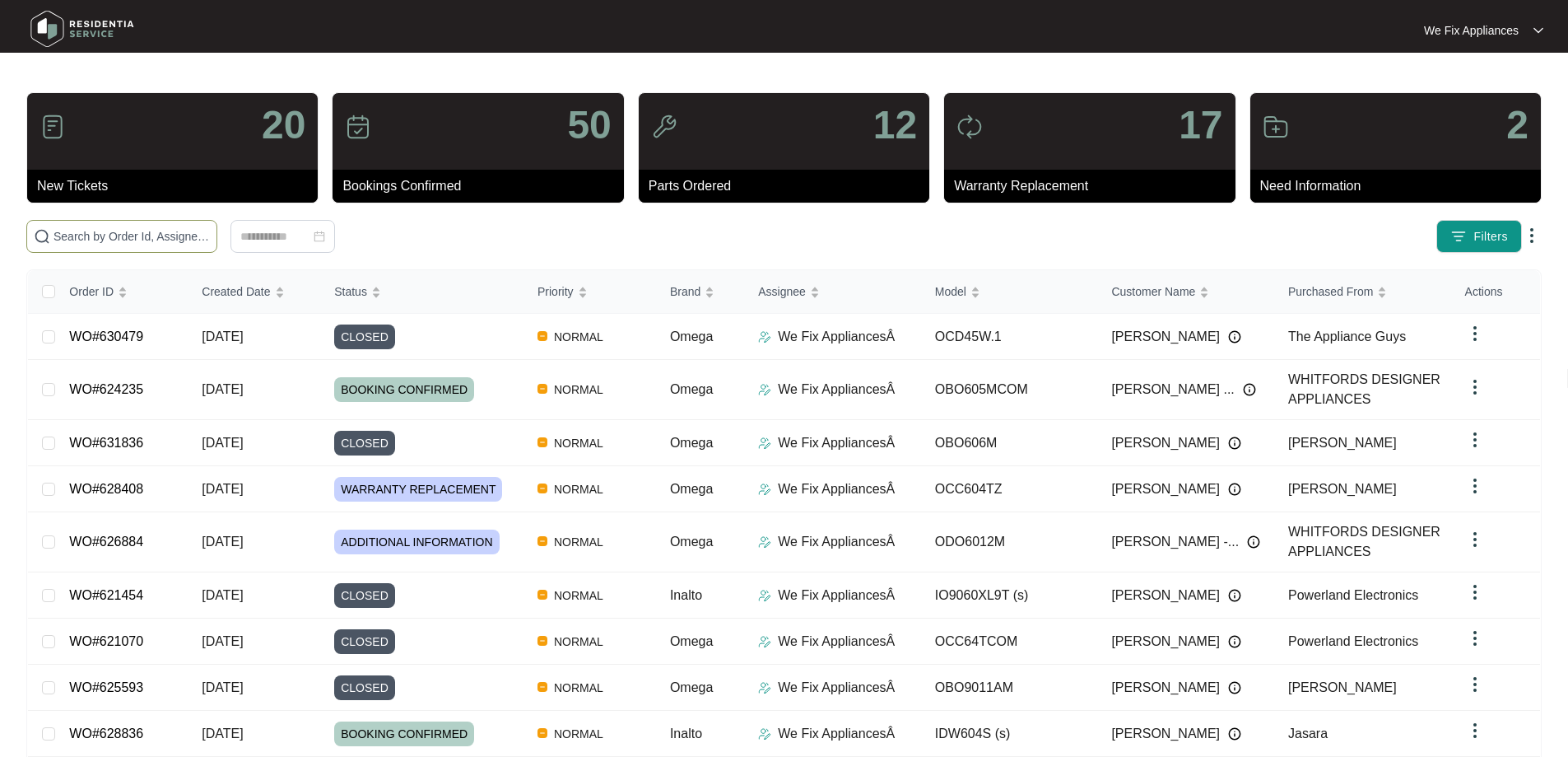
paste input "629472"
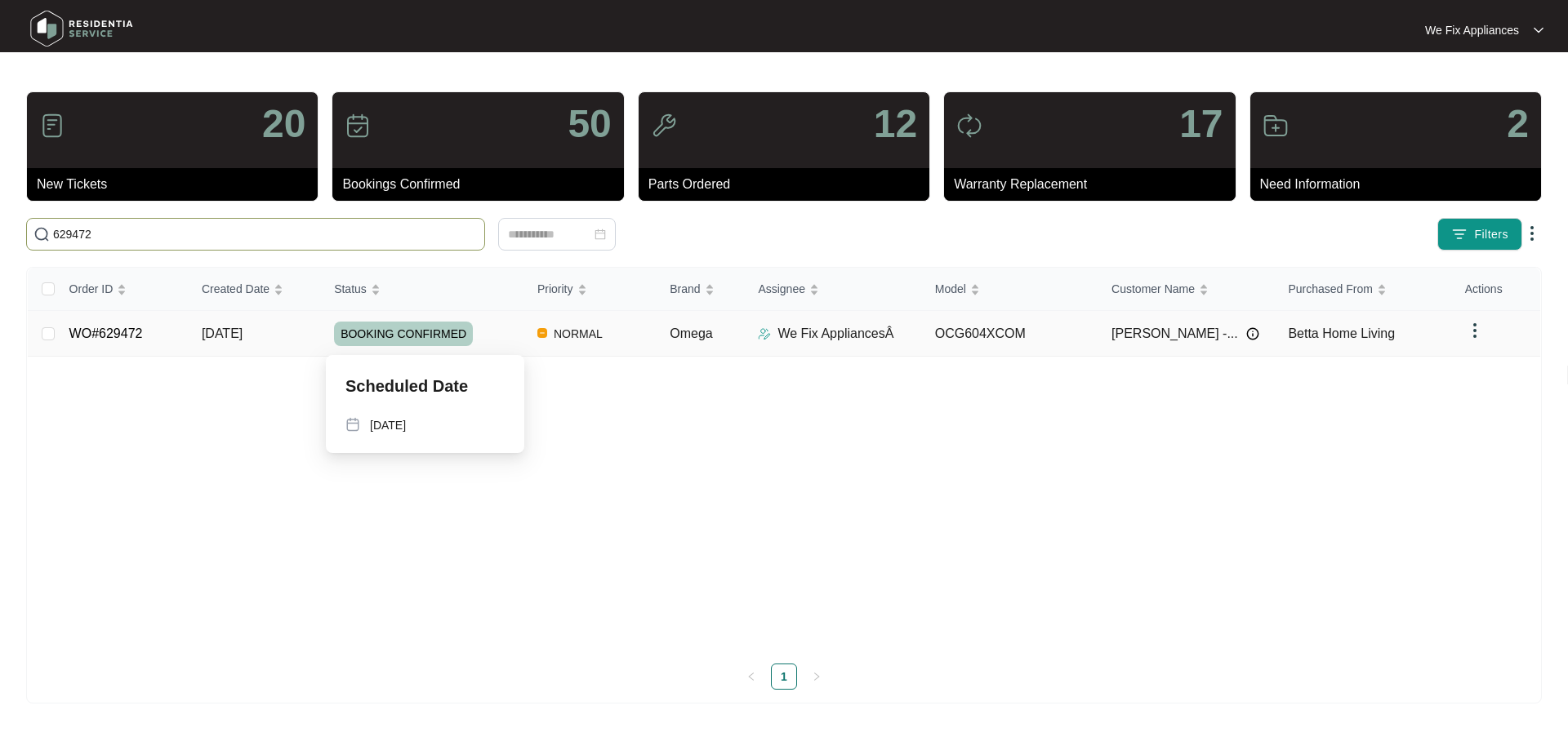
type input "629472"
click at [374, 321] on span "BOOKING CONFIRMED" at bounding box center [403, 333] width 139 height 25
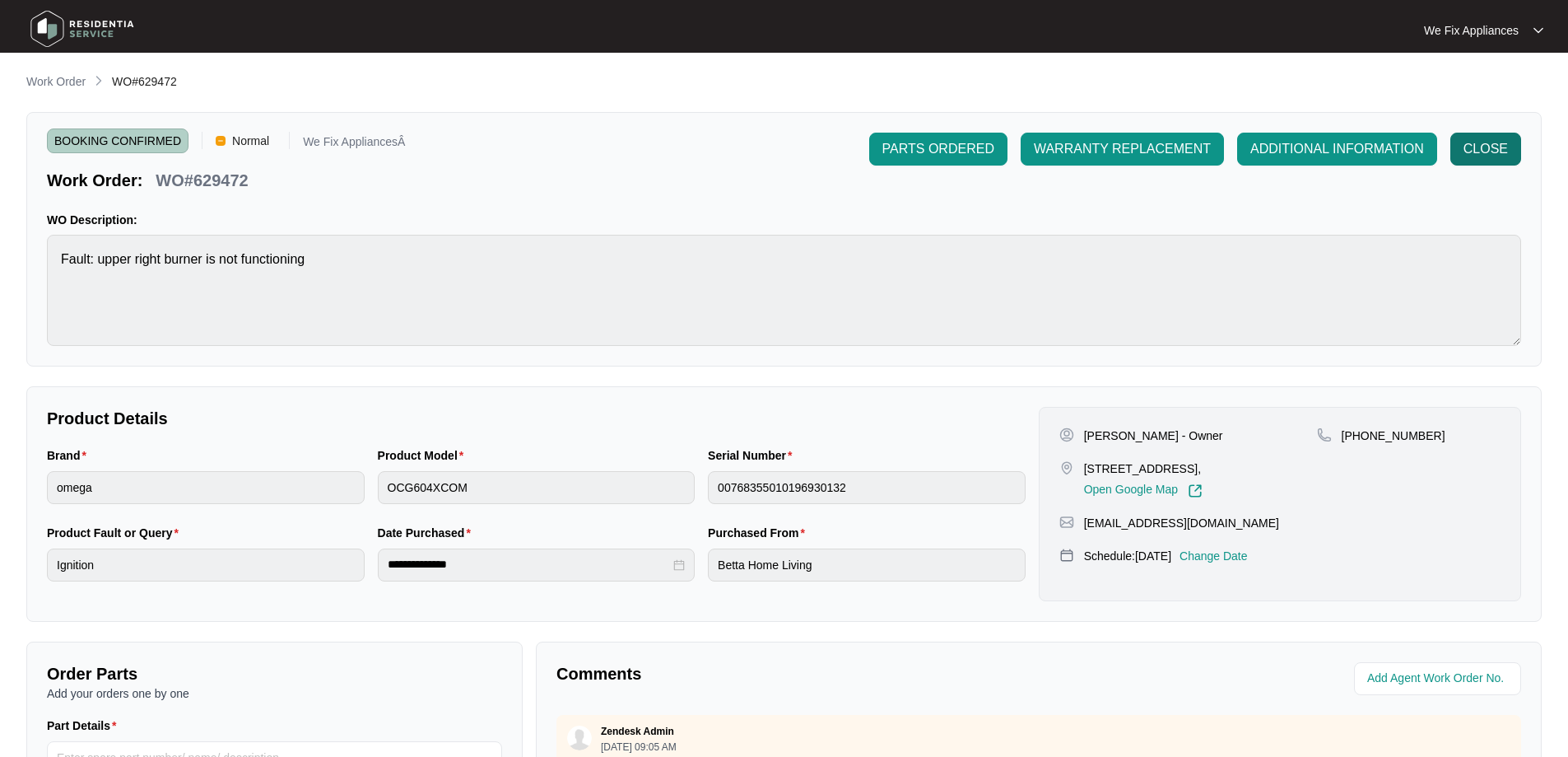
click at [1482, 149] on span "CLOSE" at bounding box center [1486, 149] width 45 height 20
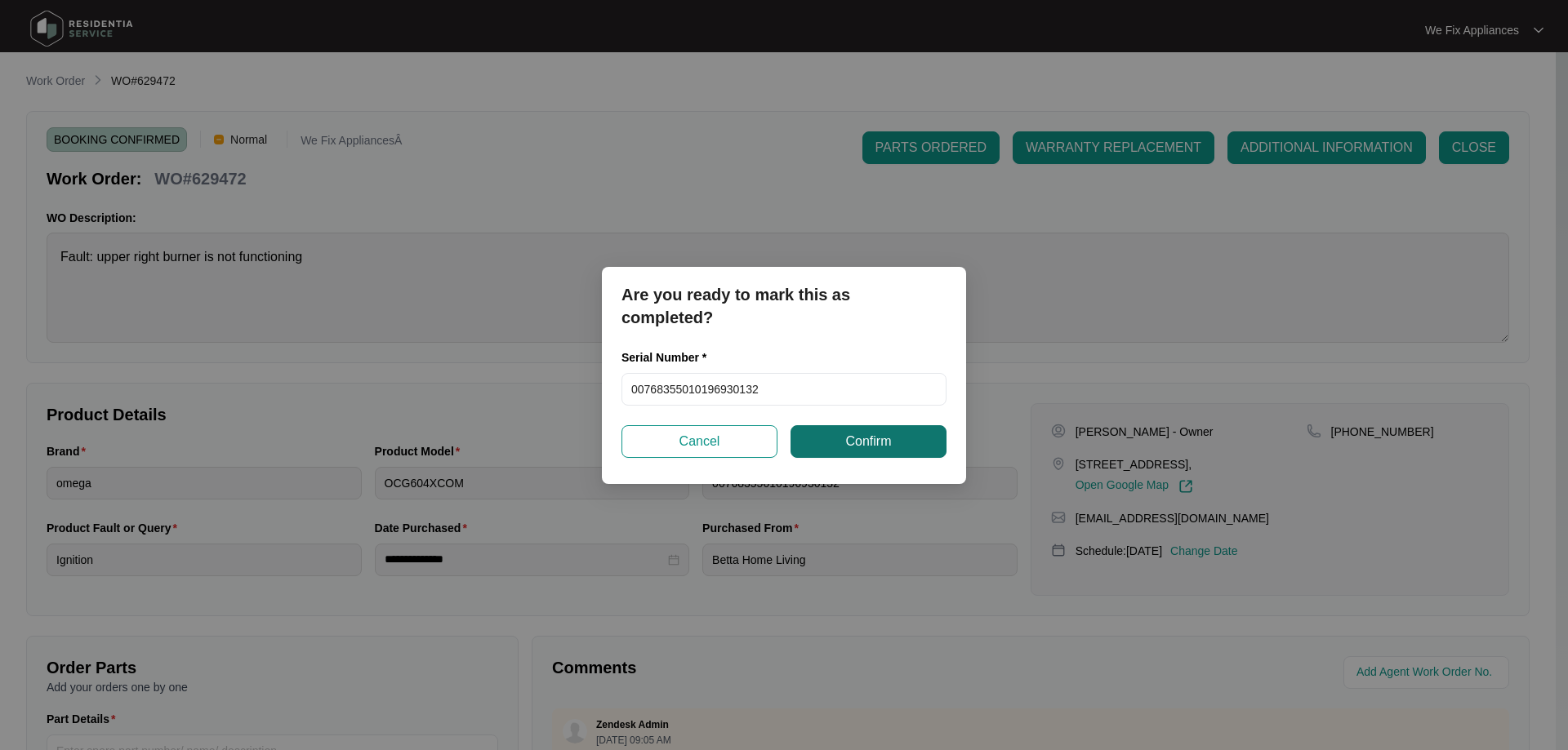
click at [876, 439] on span "Confirm" at bounding box center [868, 441] width 45 height 20
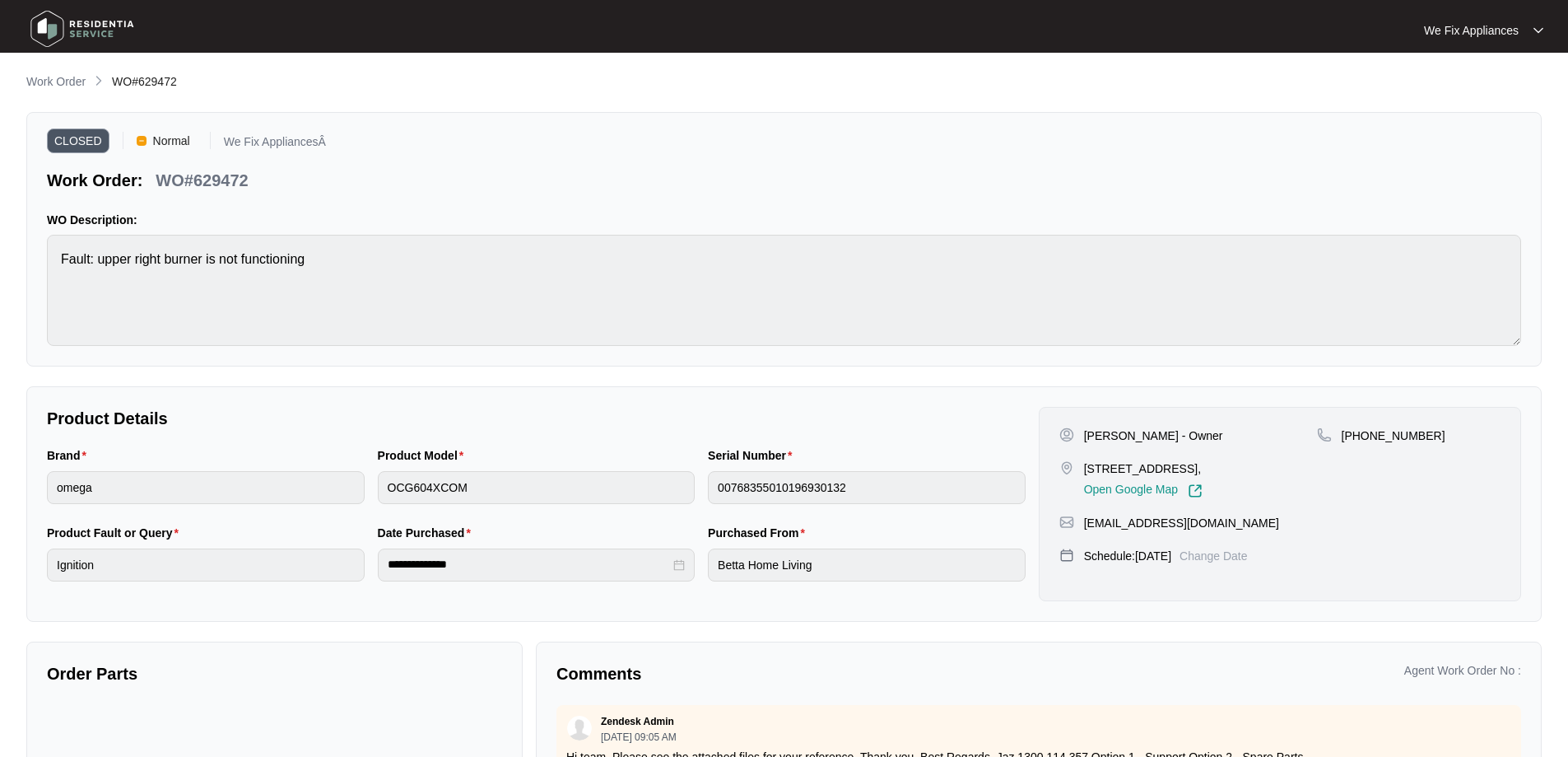
click at [84, 138] on span "CLOSED" at bounding box center [78, 140] width 62 height 25
click at [98, 34] on img at bounding box center [82, 28] width 115 height 49
click at [47, 27] on img at bounding box center [82, 28] width 115 height 49
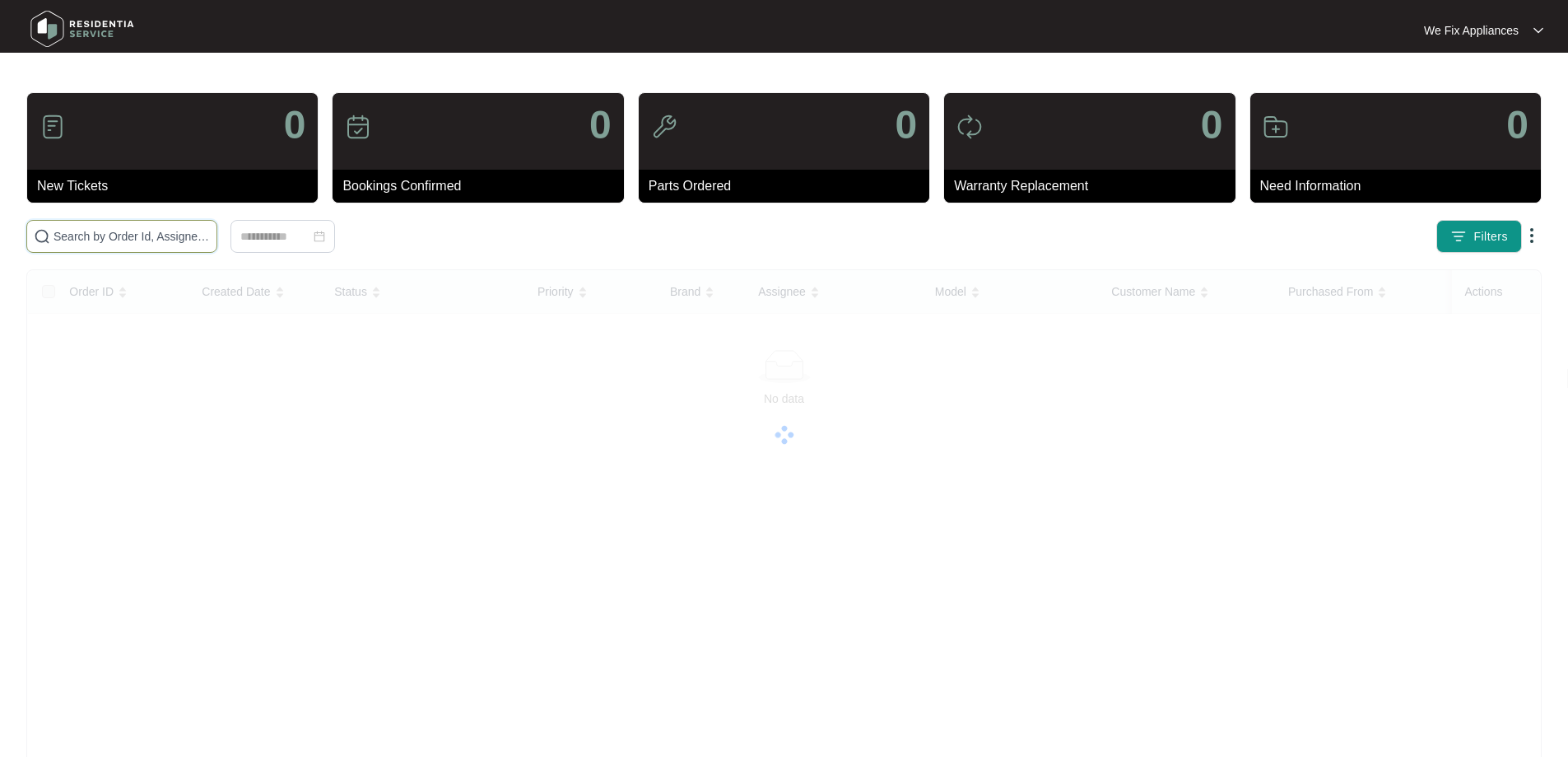
click at [115, 233] on input "text" at bounding box center [131, 236] width 157 height 18
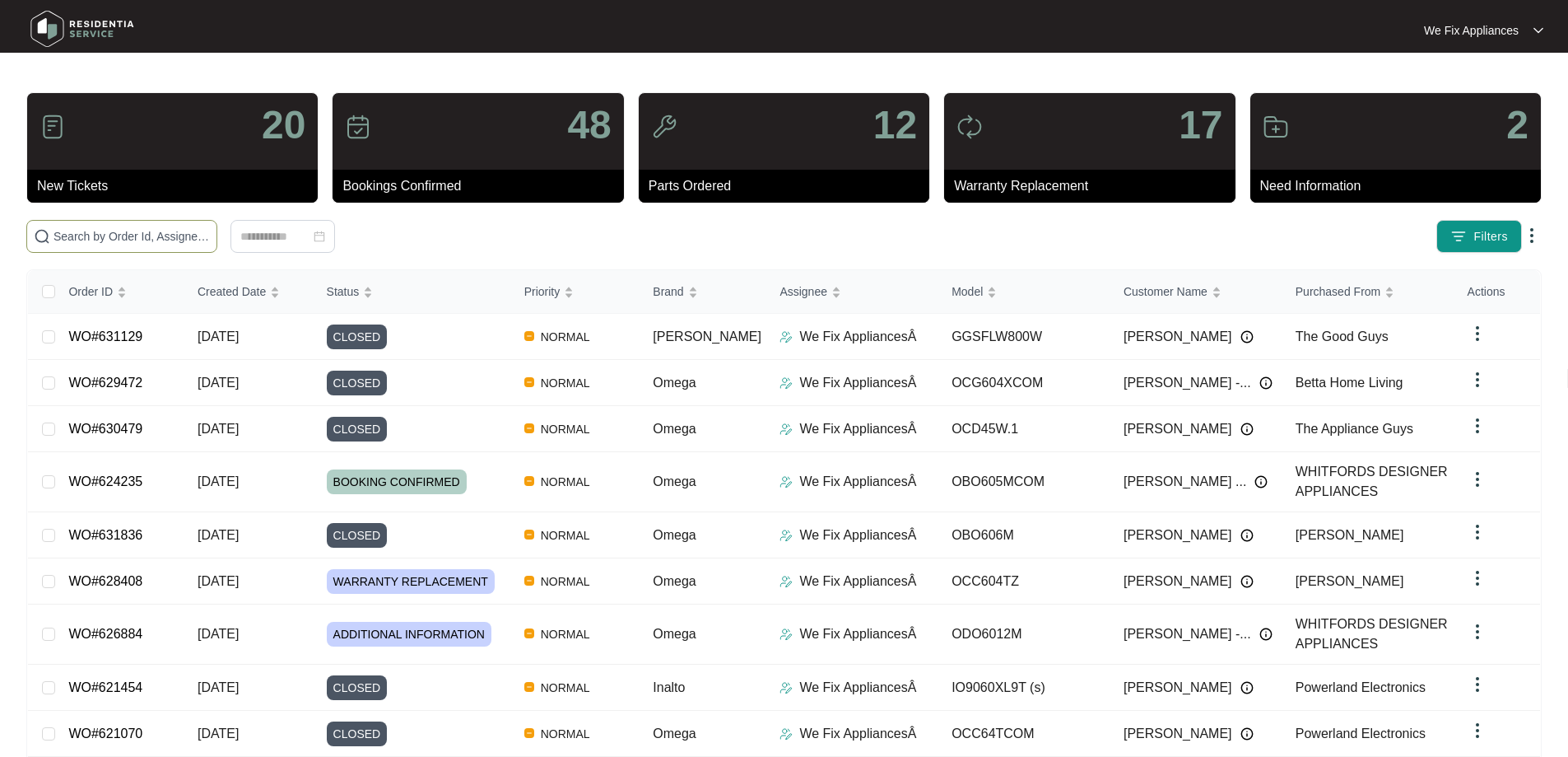
paste input "620327"
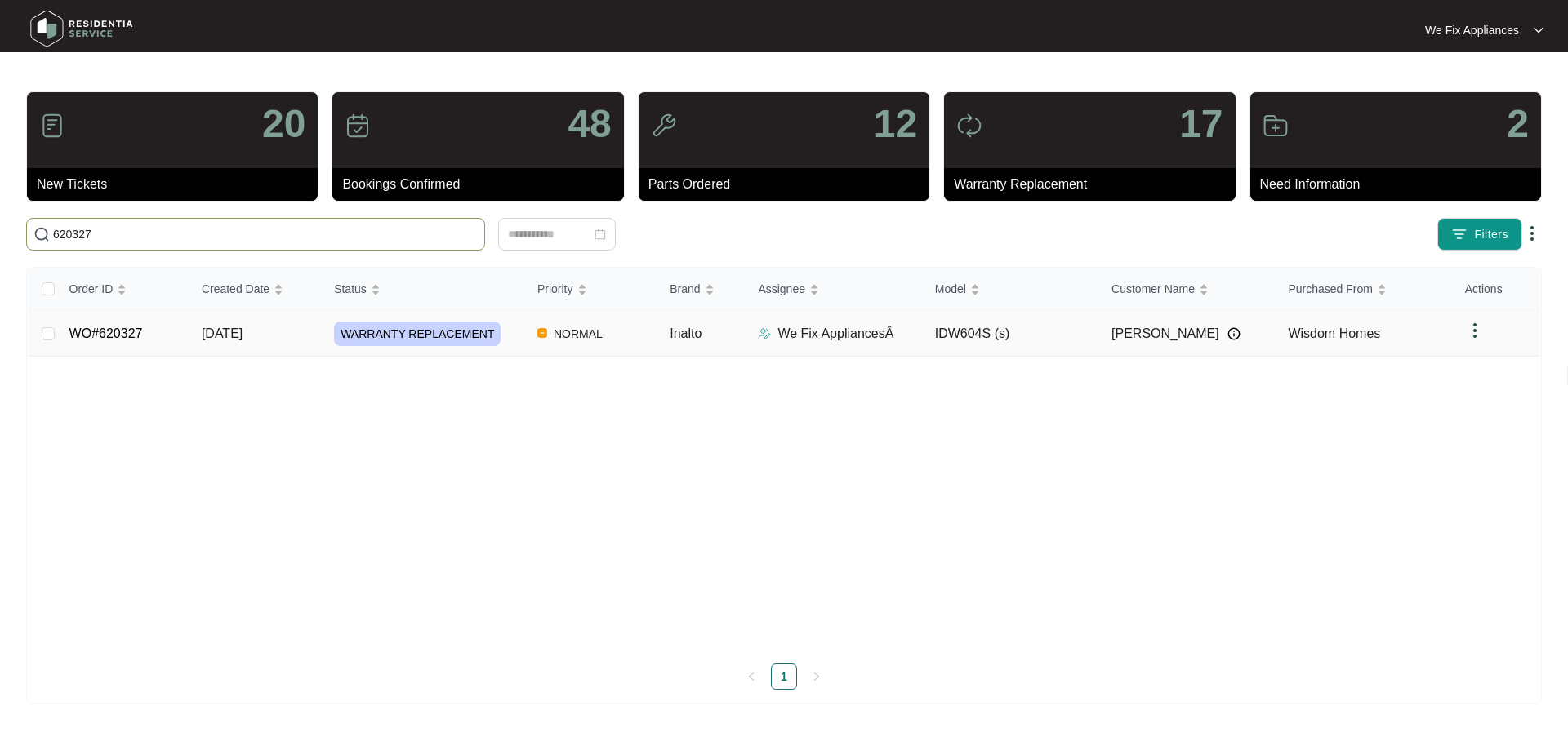
type input "620327"
click at [393, 349] on td "WARRANTY REPLACEMENT" at bounding box center [422, 333] width 203 height 45
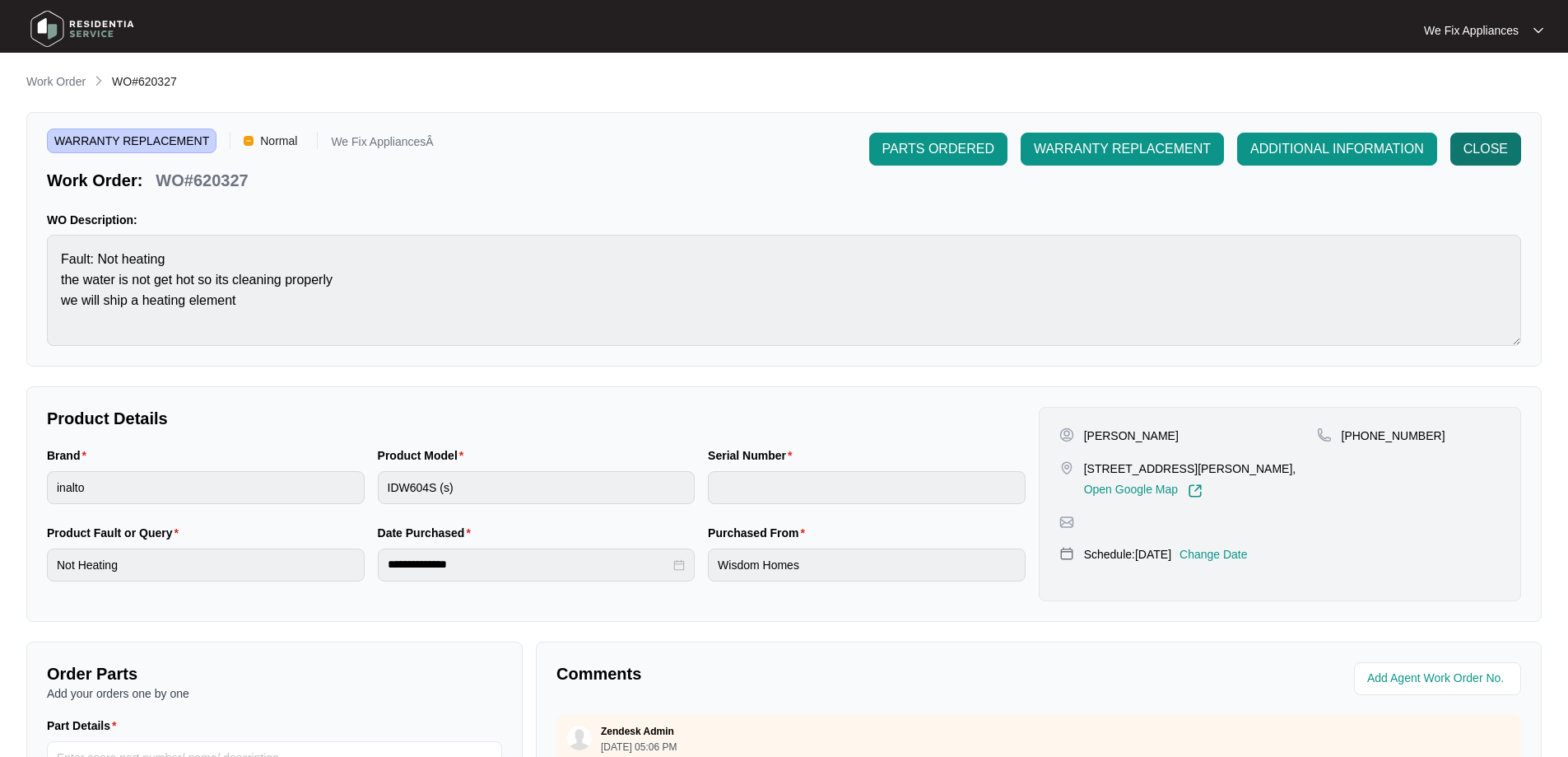
click at [1497, 153] on span "CLOSE" at bounding box center [1486, 149] width 45 height 20
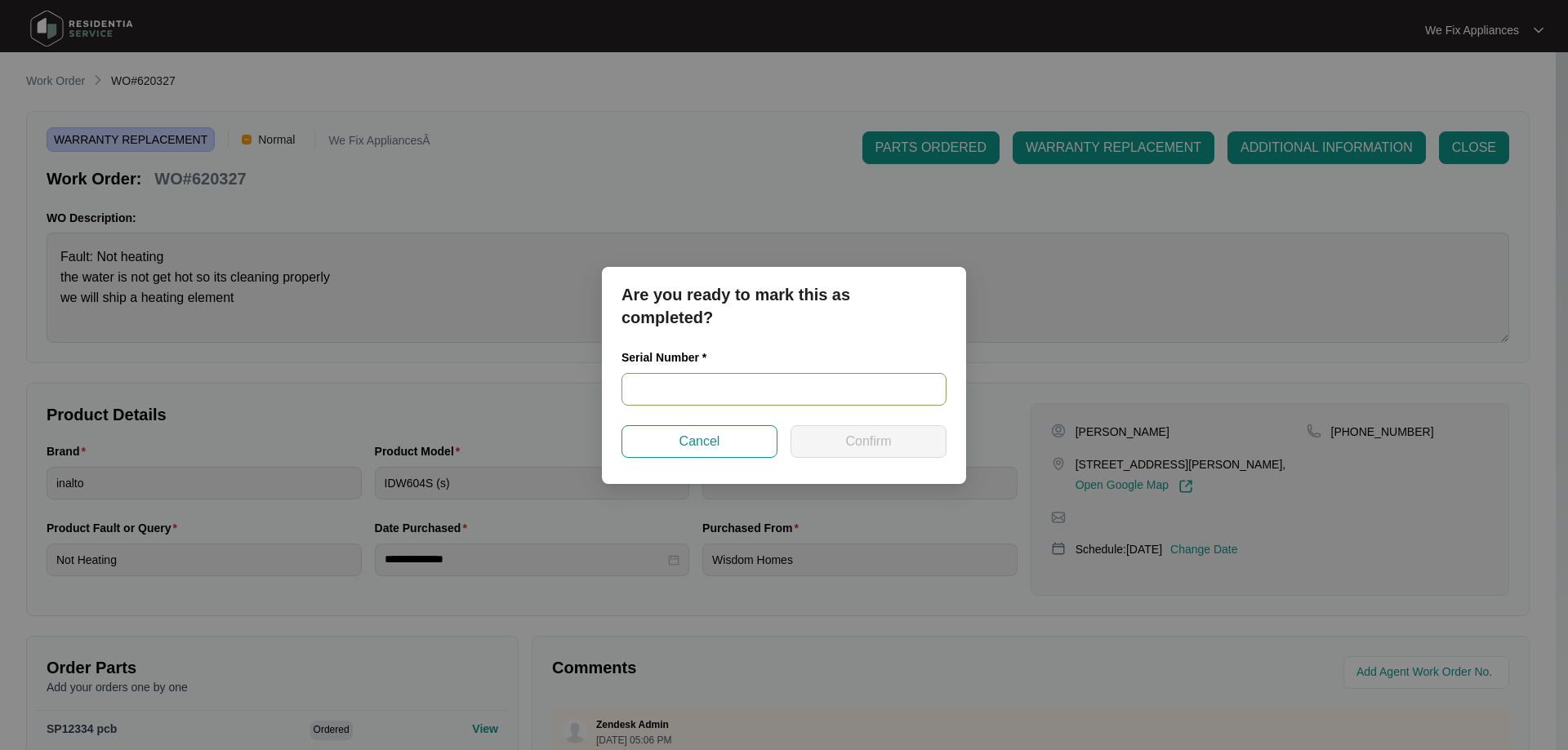
click at [719, 384] on input "text" at bounding box center [784, 390] width 325 height 33
paste input "23037203010200046"
type input "23037203010200046"
click at [846, 445] on span "Confirm" at bounding box center [868, 441] width 45 height 20
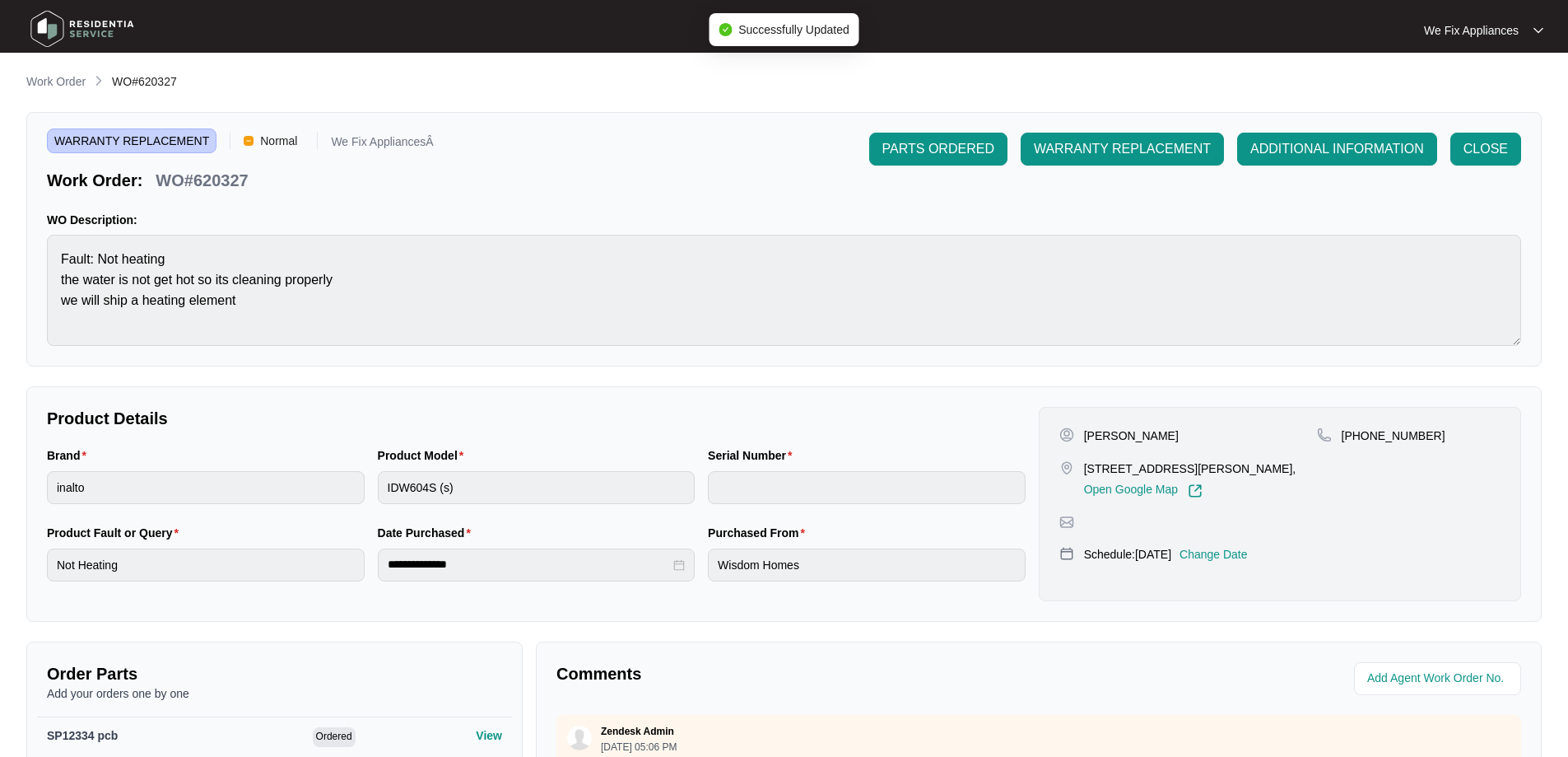
type input "23037203010200046"
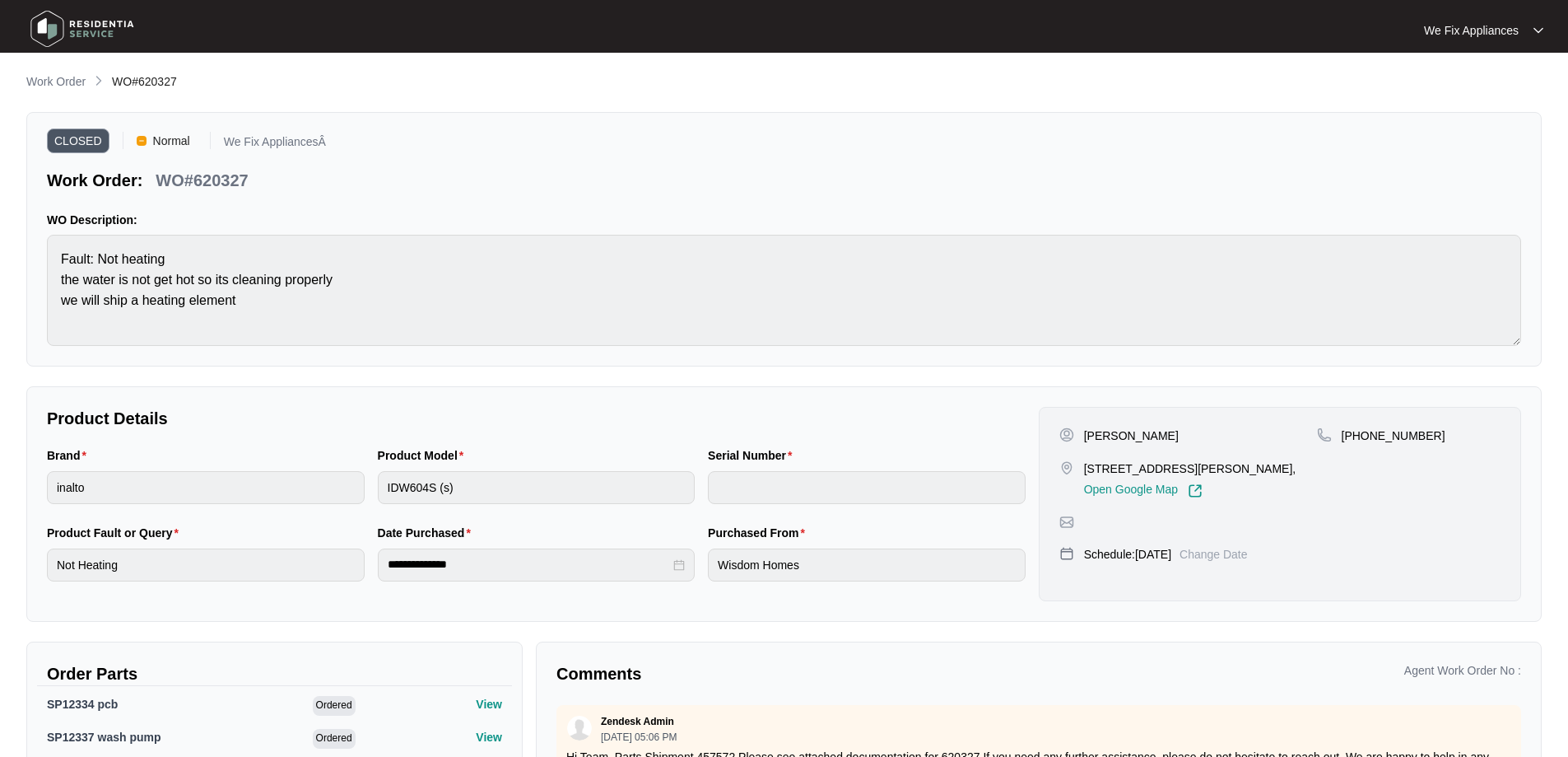
click at [70, 27] on img at bounding box center [82, 28] width 115 height 49
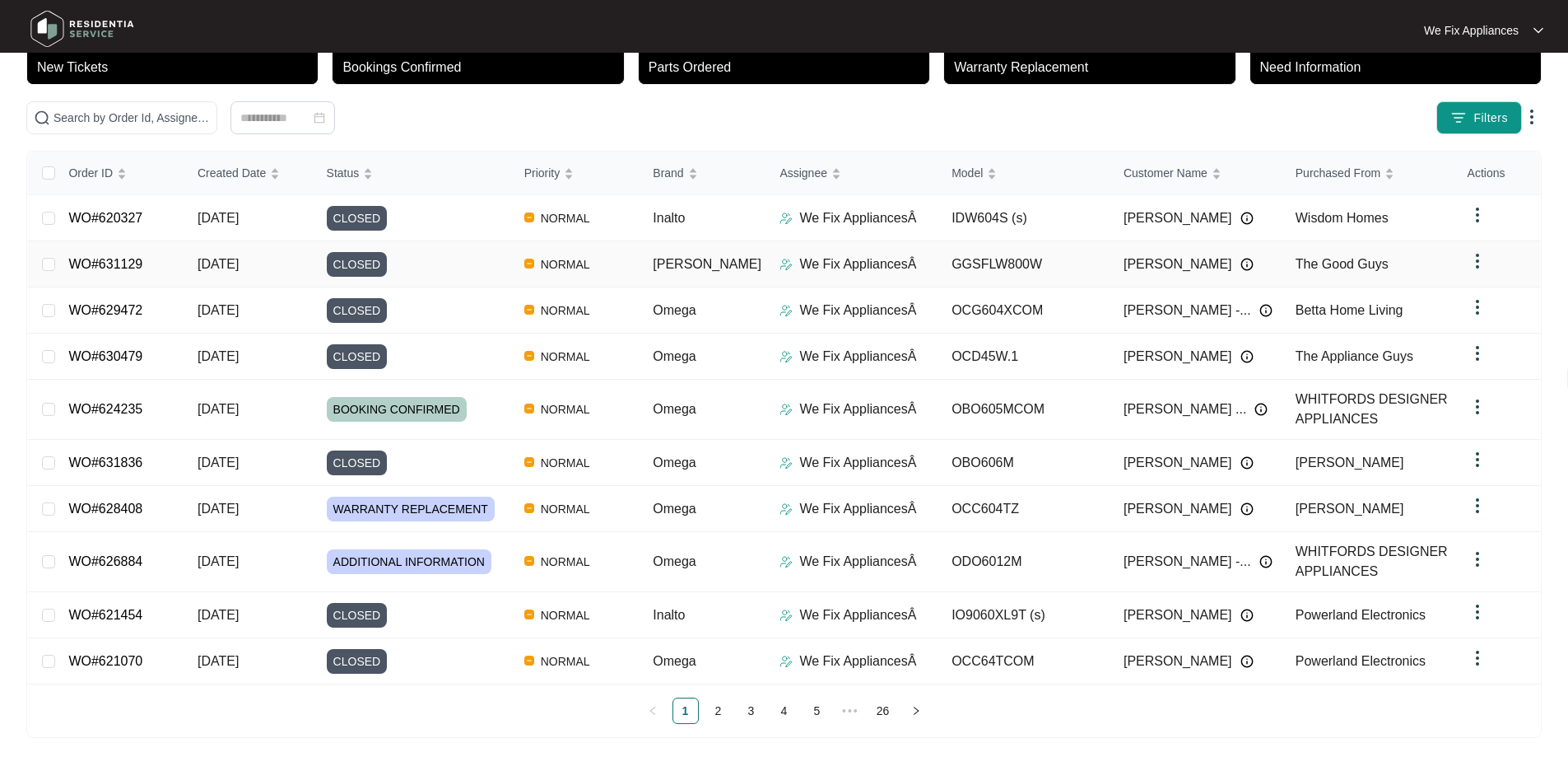
scroll to position [119, 0]
